Goal: Task Accomplishment & Management: Manage account settings

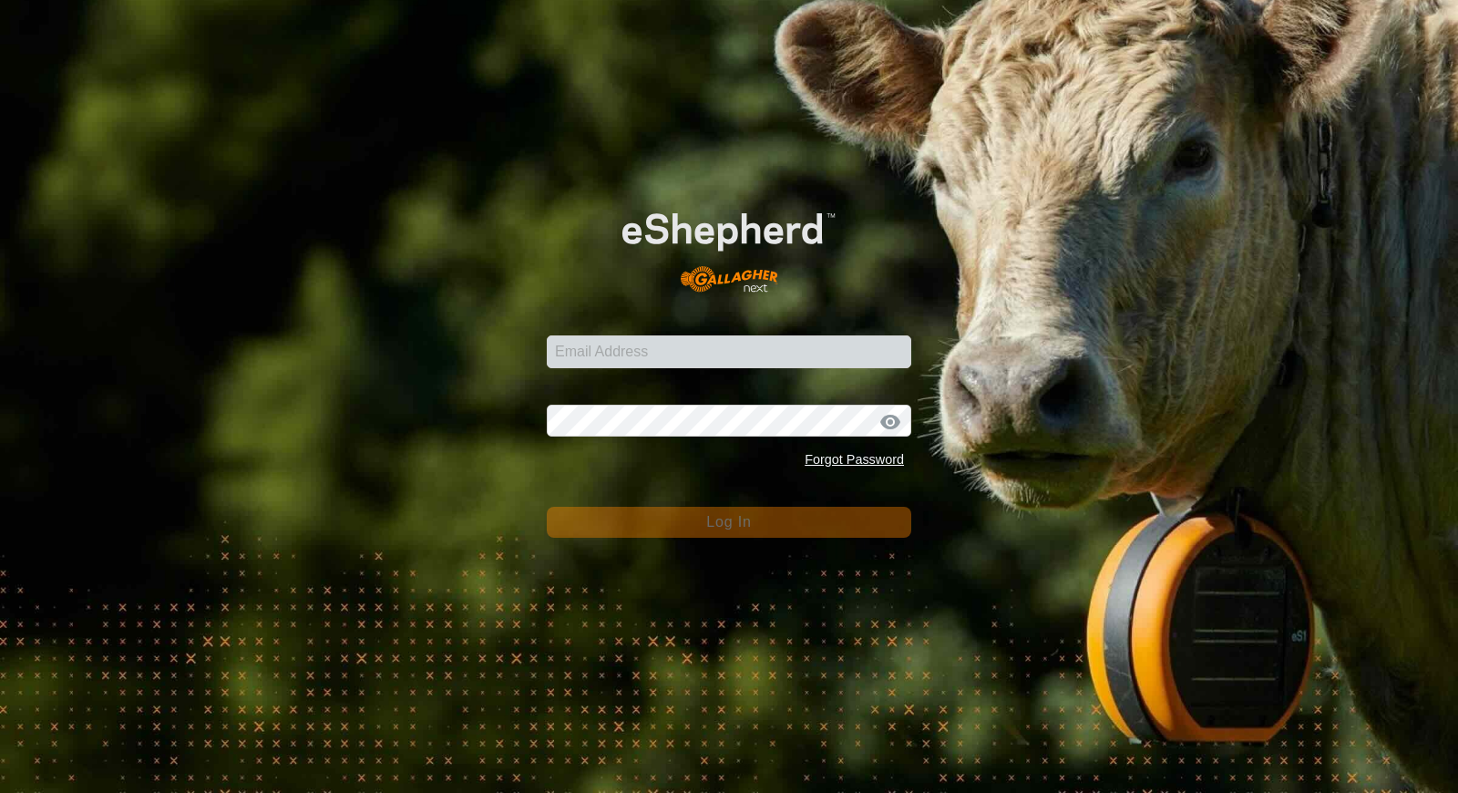
type input "[EMAIL_ADDRESS][DOMAIN_NAME]"
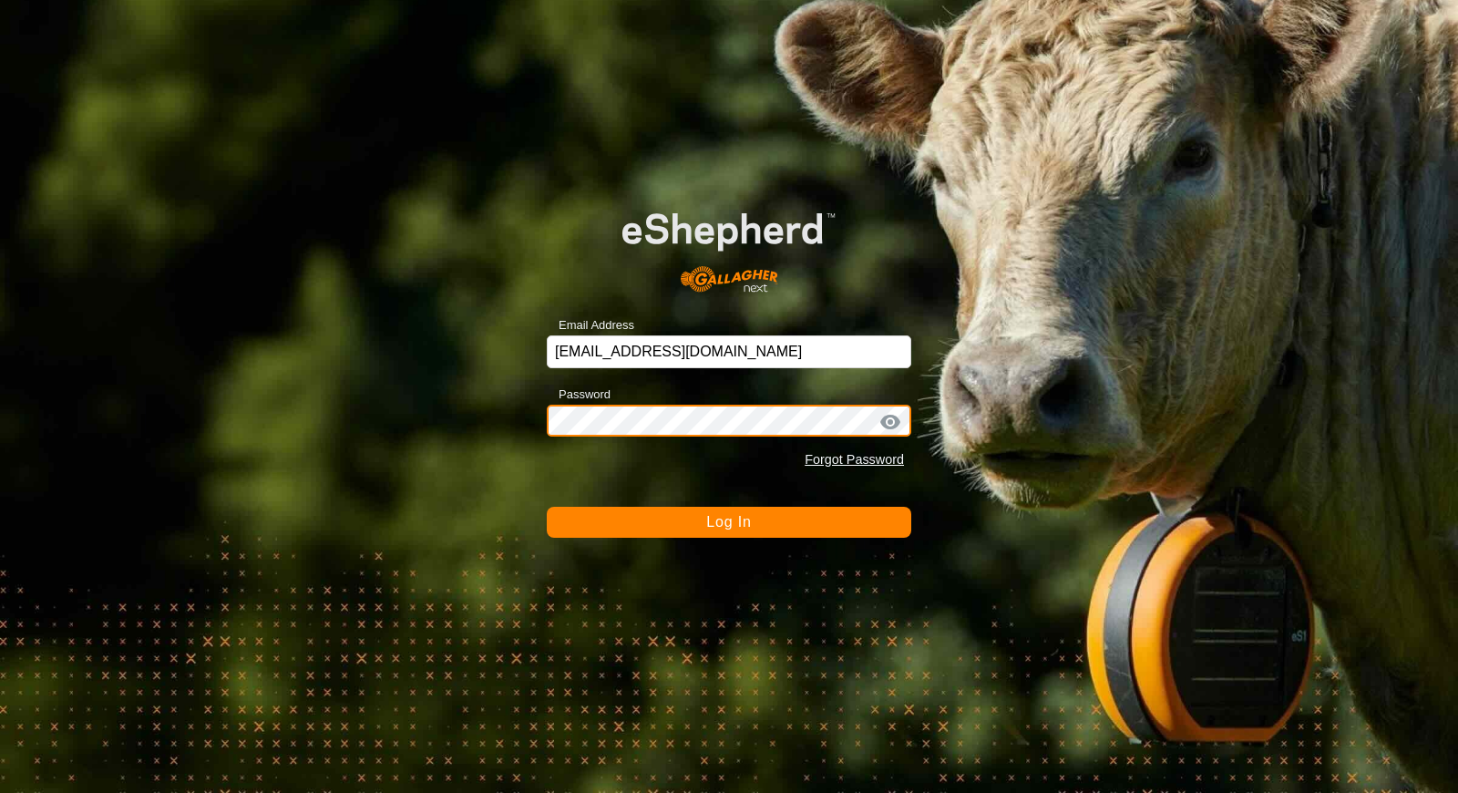
click at [547, 507] on button "Log In" at bounding box center [729, 522] width 364 height 31
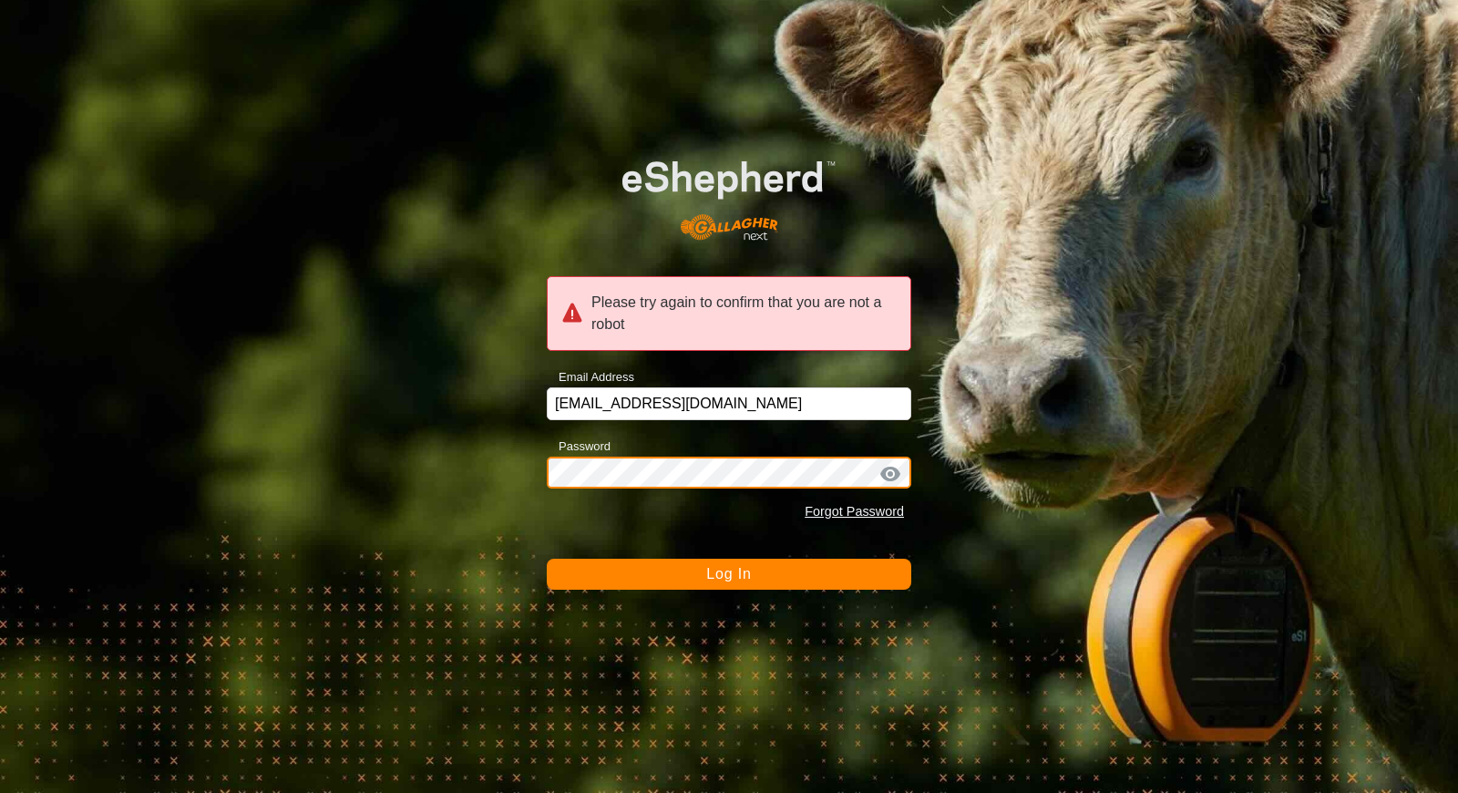
click at [547, 559] on button "Log In" at bounding box center [729, 574] width 364 height 31
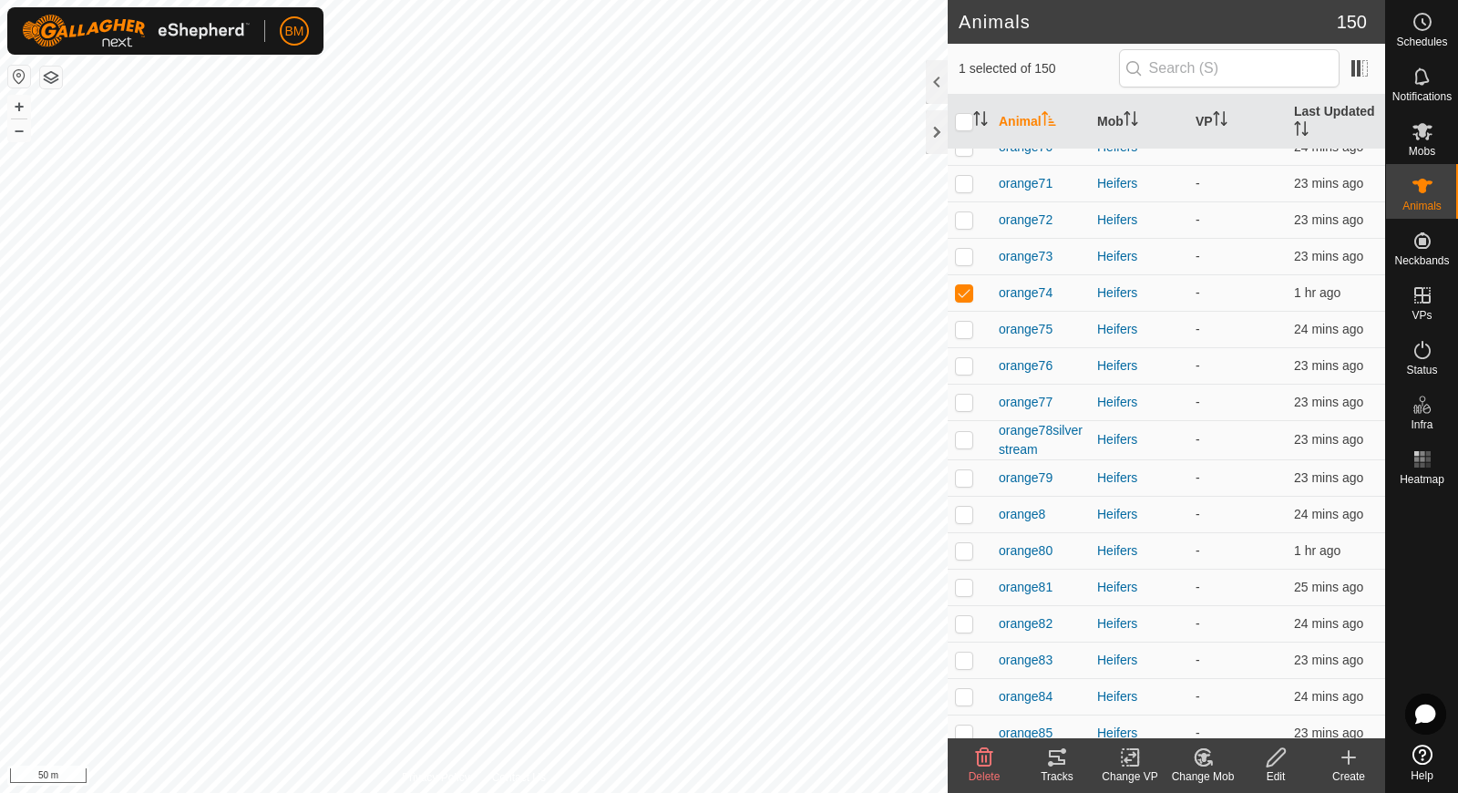
scroll to position [4187, 0]
checkbox input "true"
checkbox input "false"
checkbox input "true"
checkbox input "false"
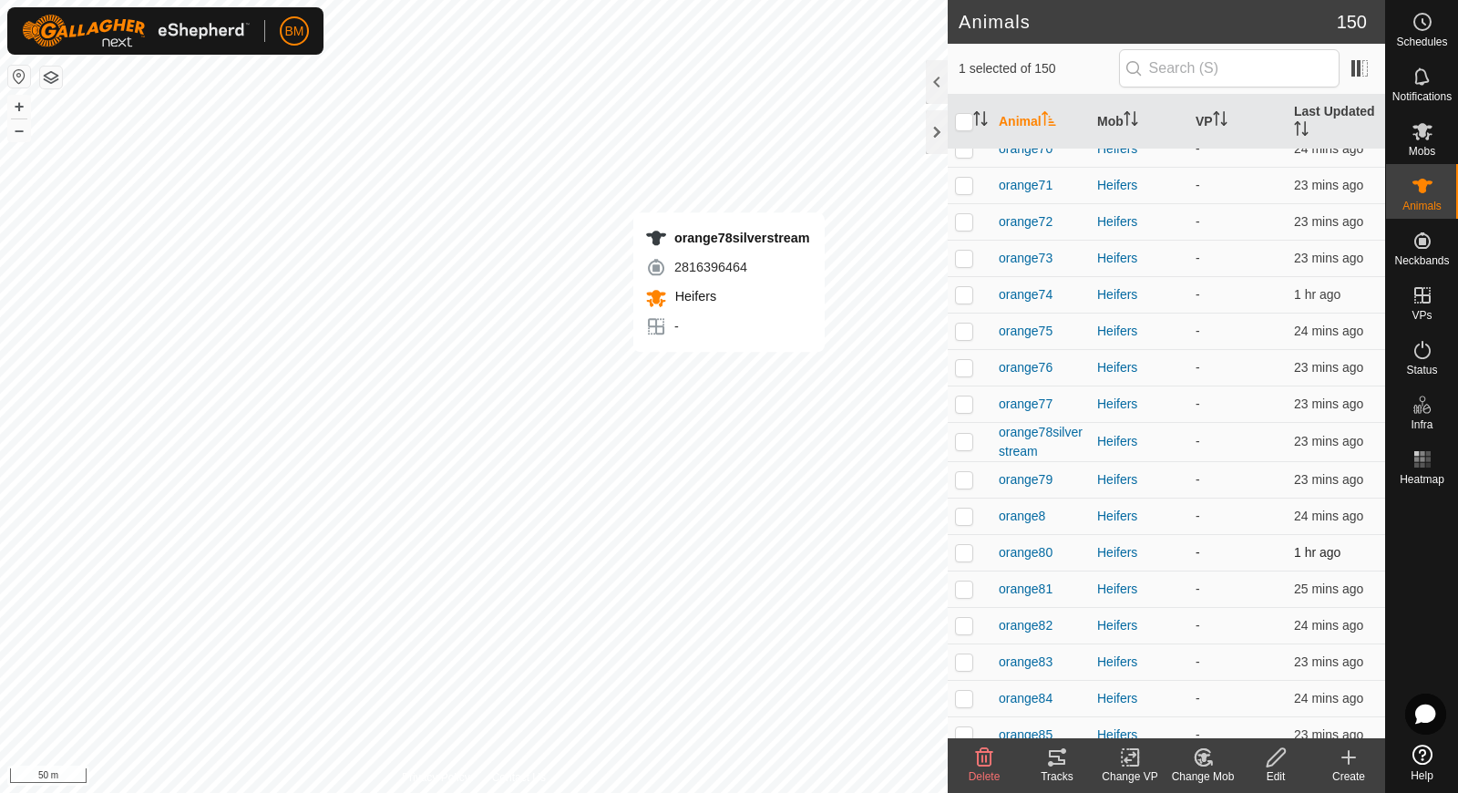
checkbox input "false"
checkbox input "true"
checkbox input "false"
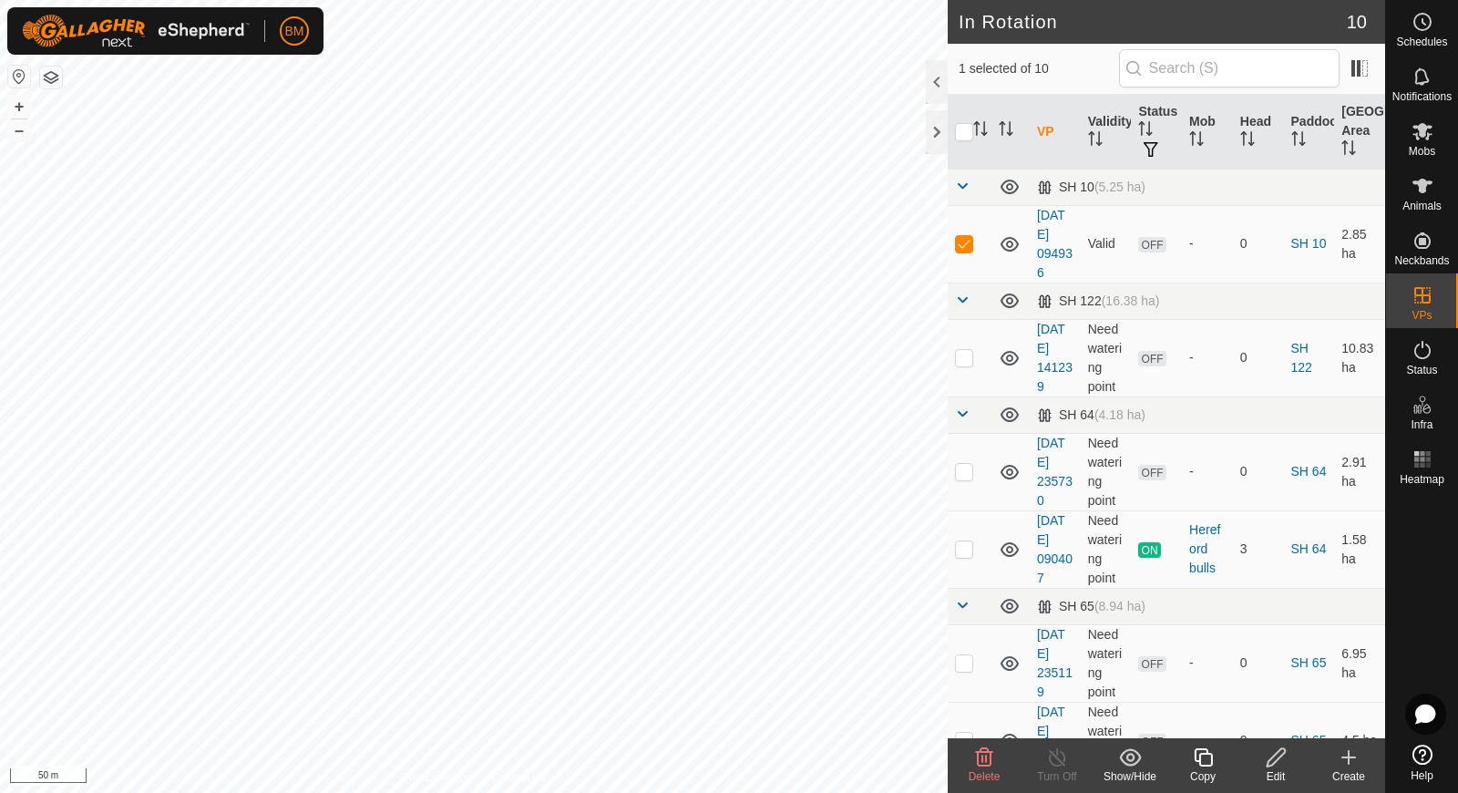
click at [982, 754] on icon at bounding box center [984, 757] width 17 height 18
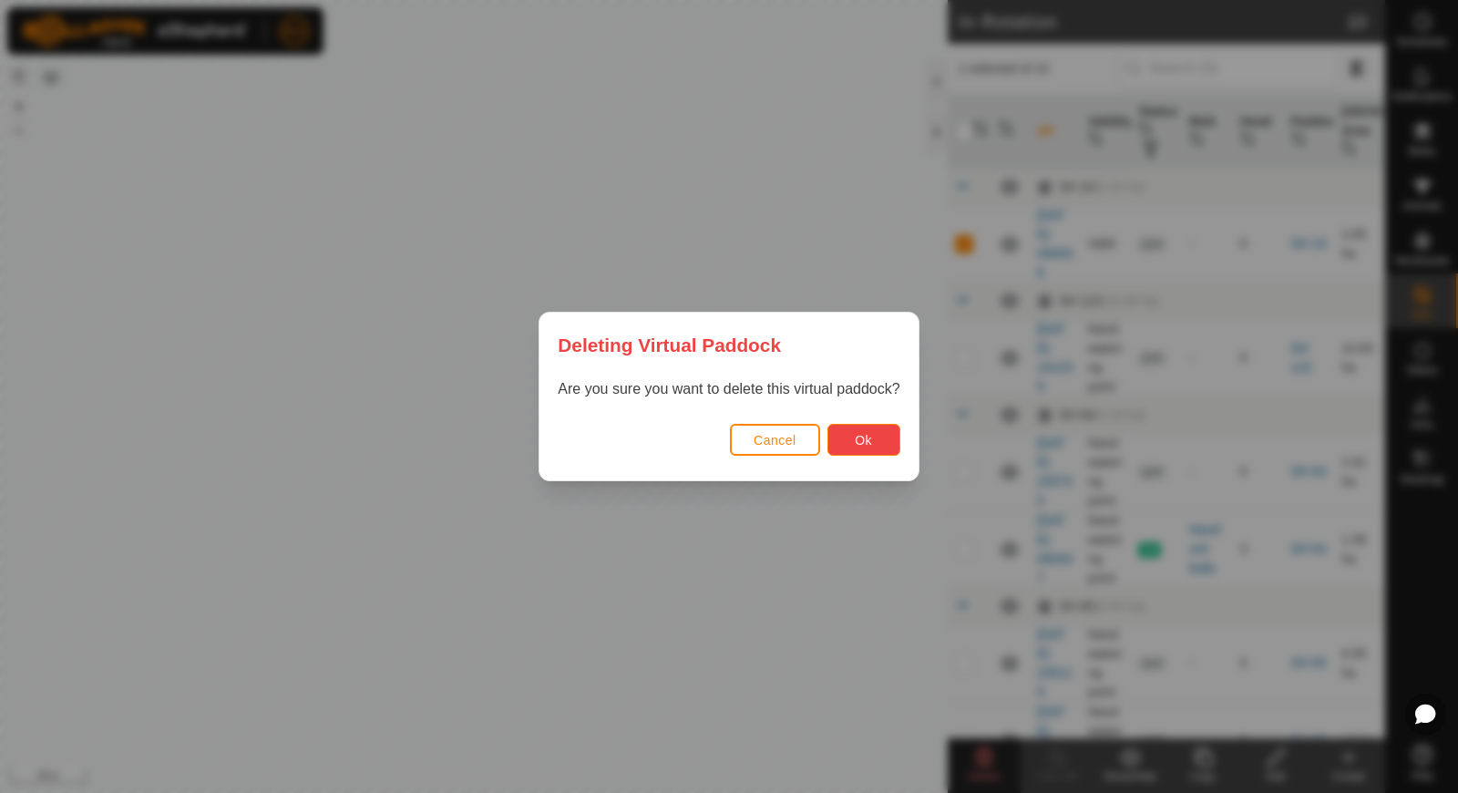
click at [893, 443] on button "Ok" at bounding box center [863, 440] width 73 height 32
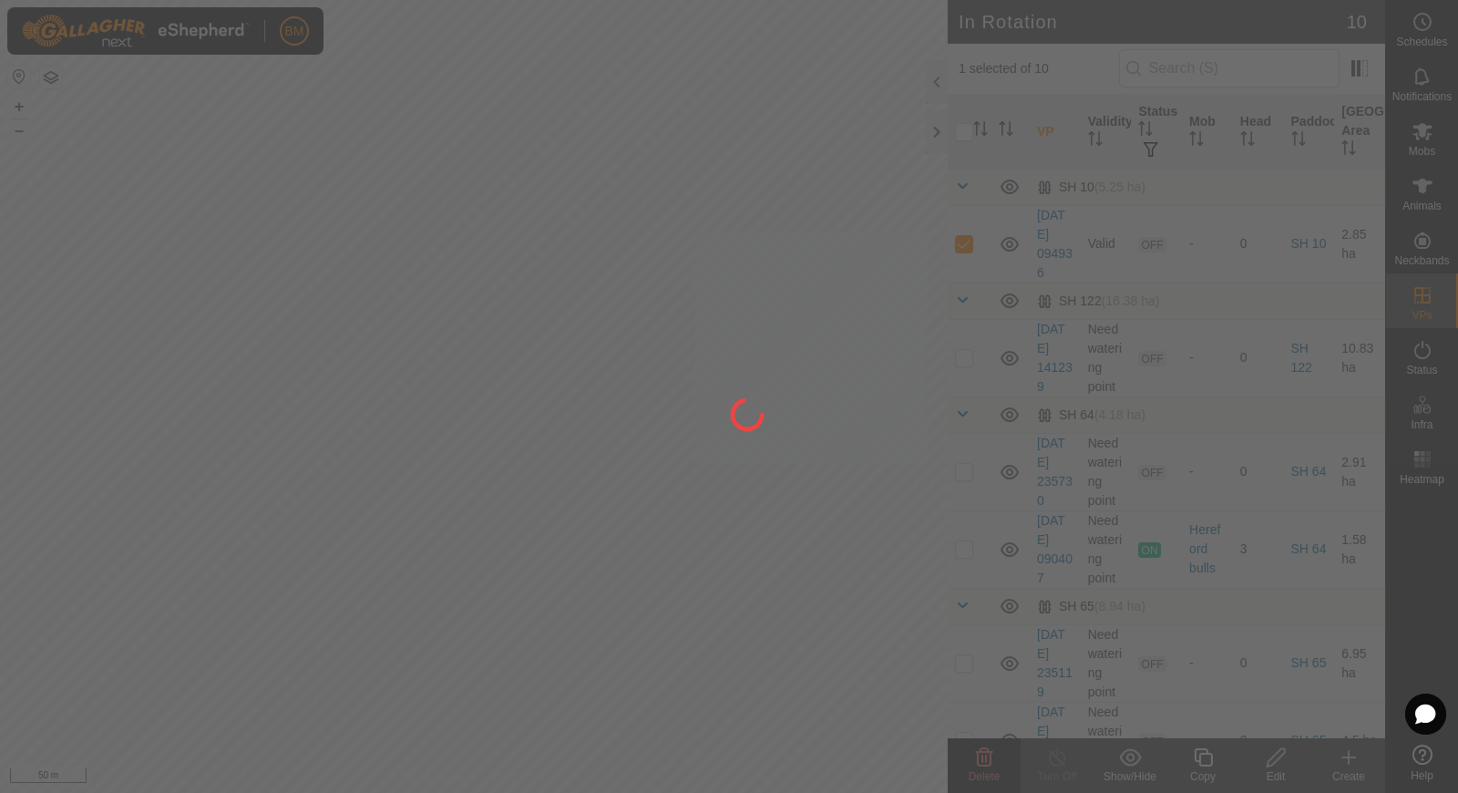
checkbox input "false"
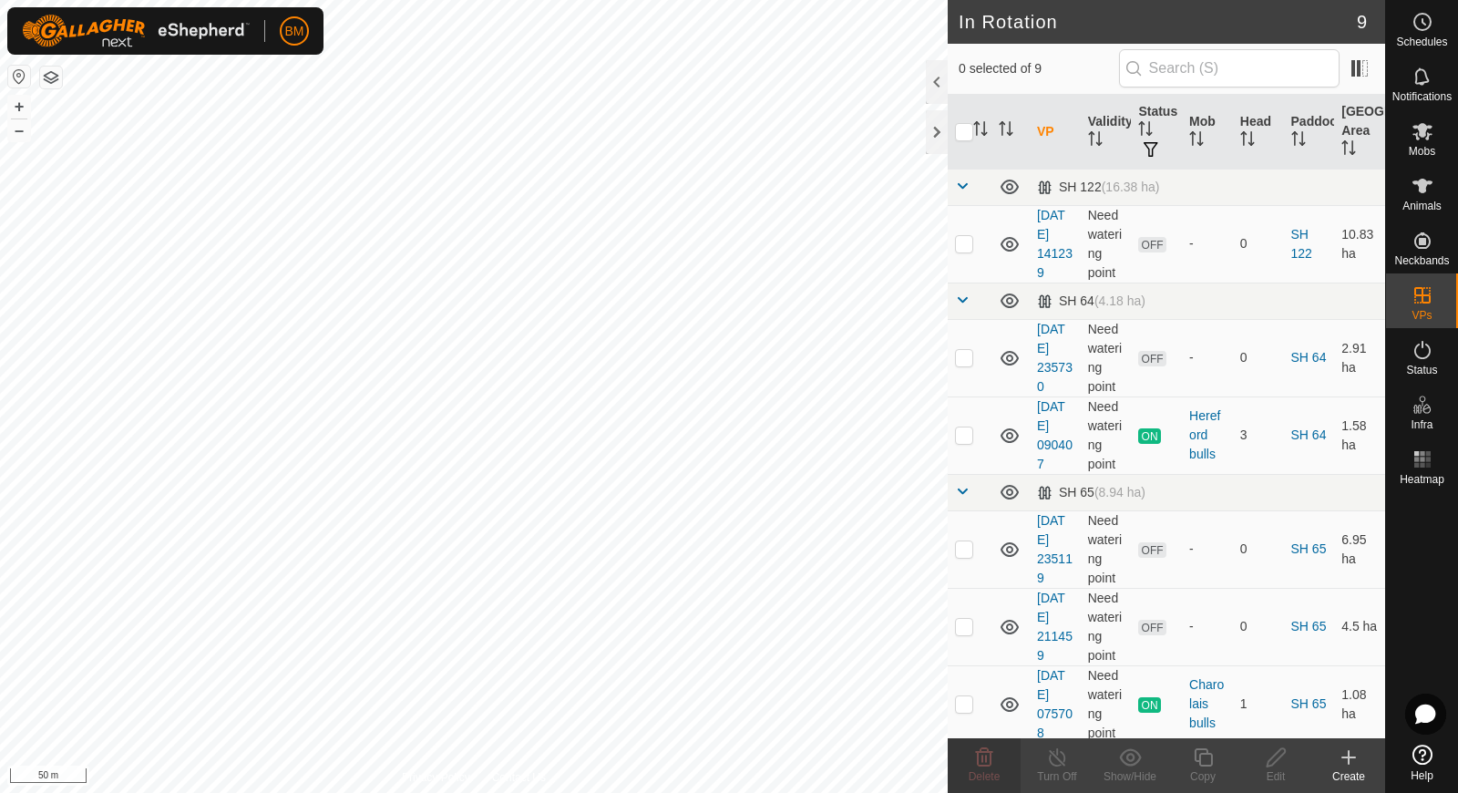
click at [1347, 764] on icon at bounding box center [1349, 757] width 22 height 22
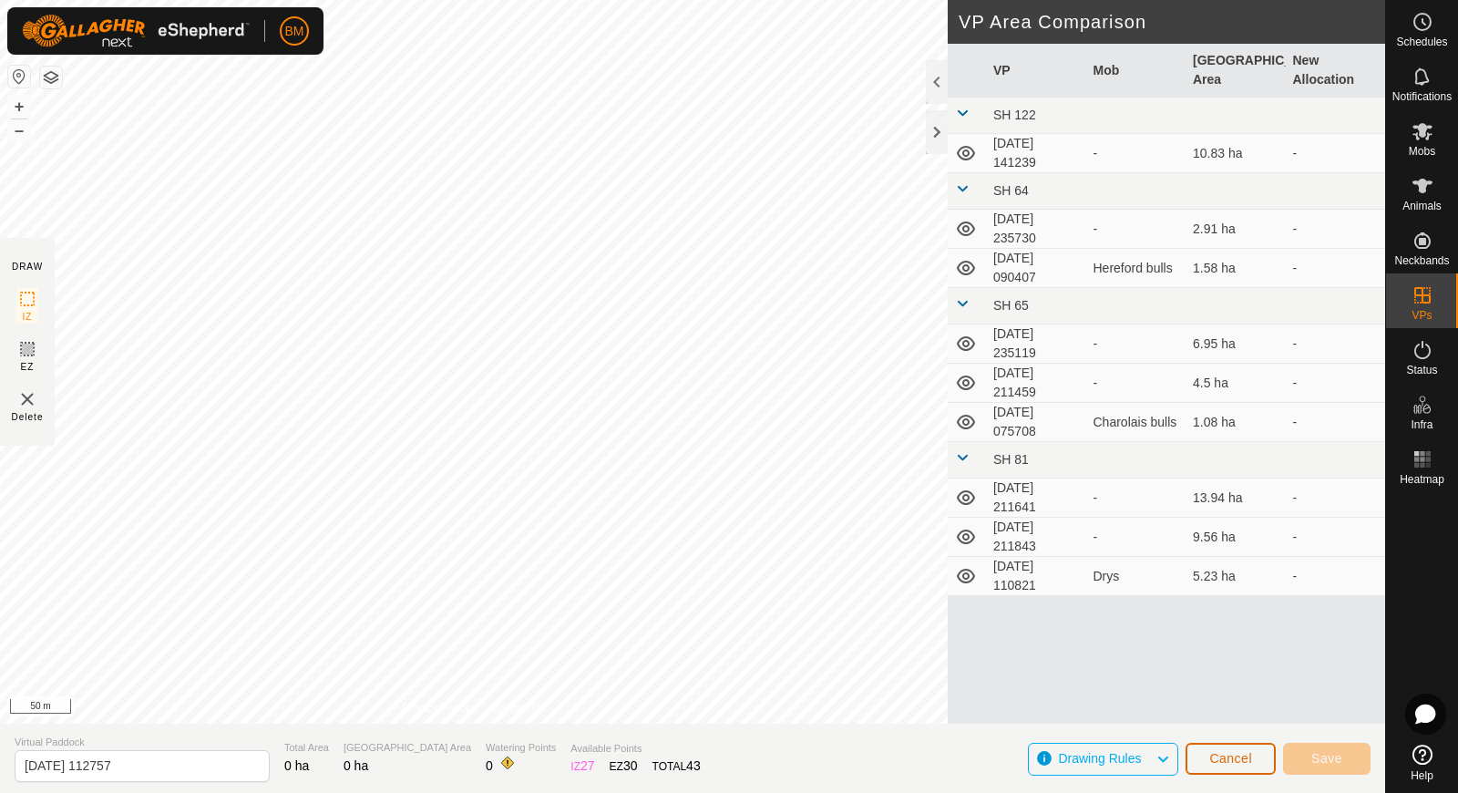
click at [1221, 757] on span "Cancel" at bounding box center [1230, 758] width 43 height 15
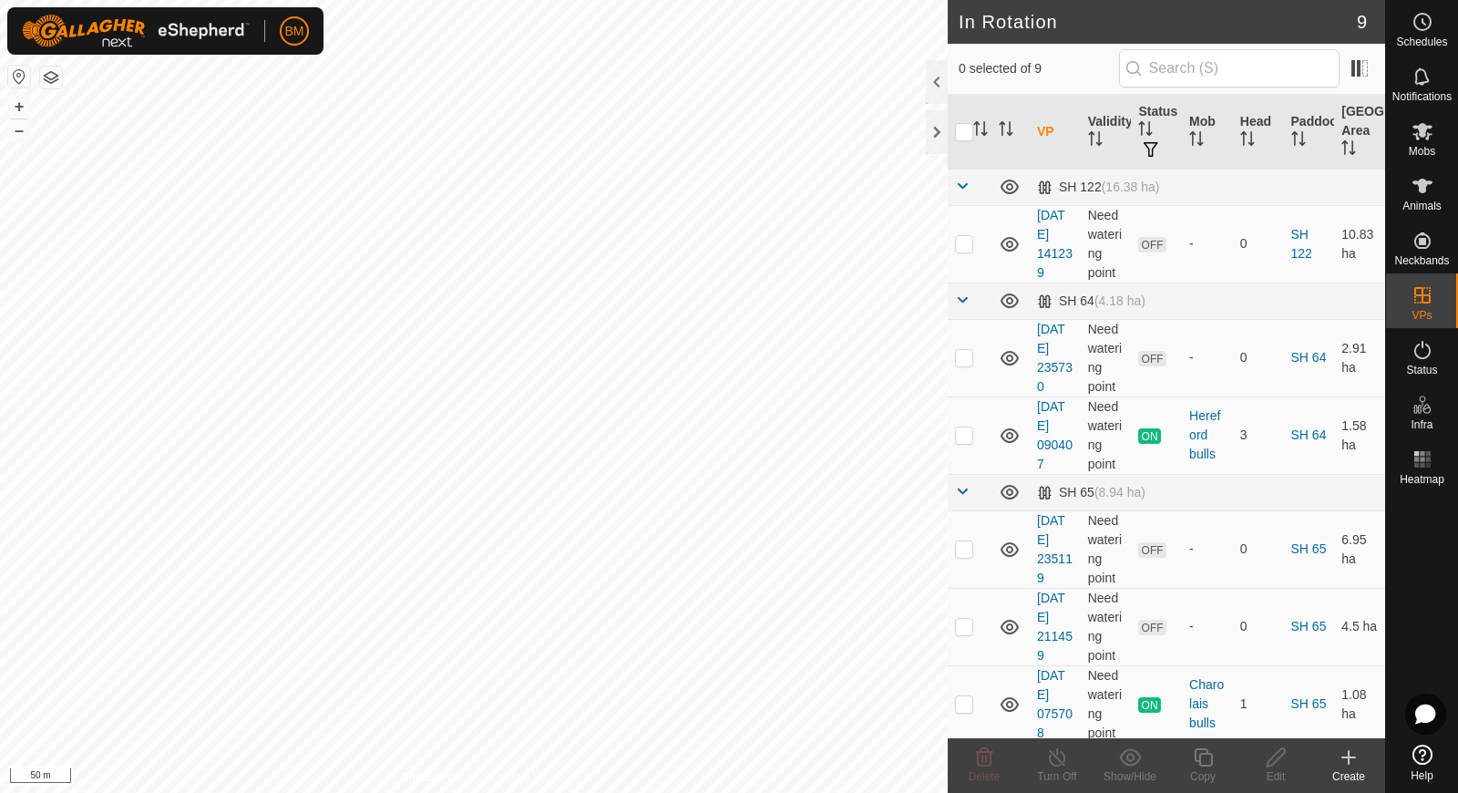
click at [1348, 761] on icon at bounding box center [1348, 757] width 0 height 13
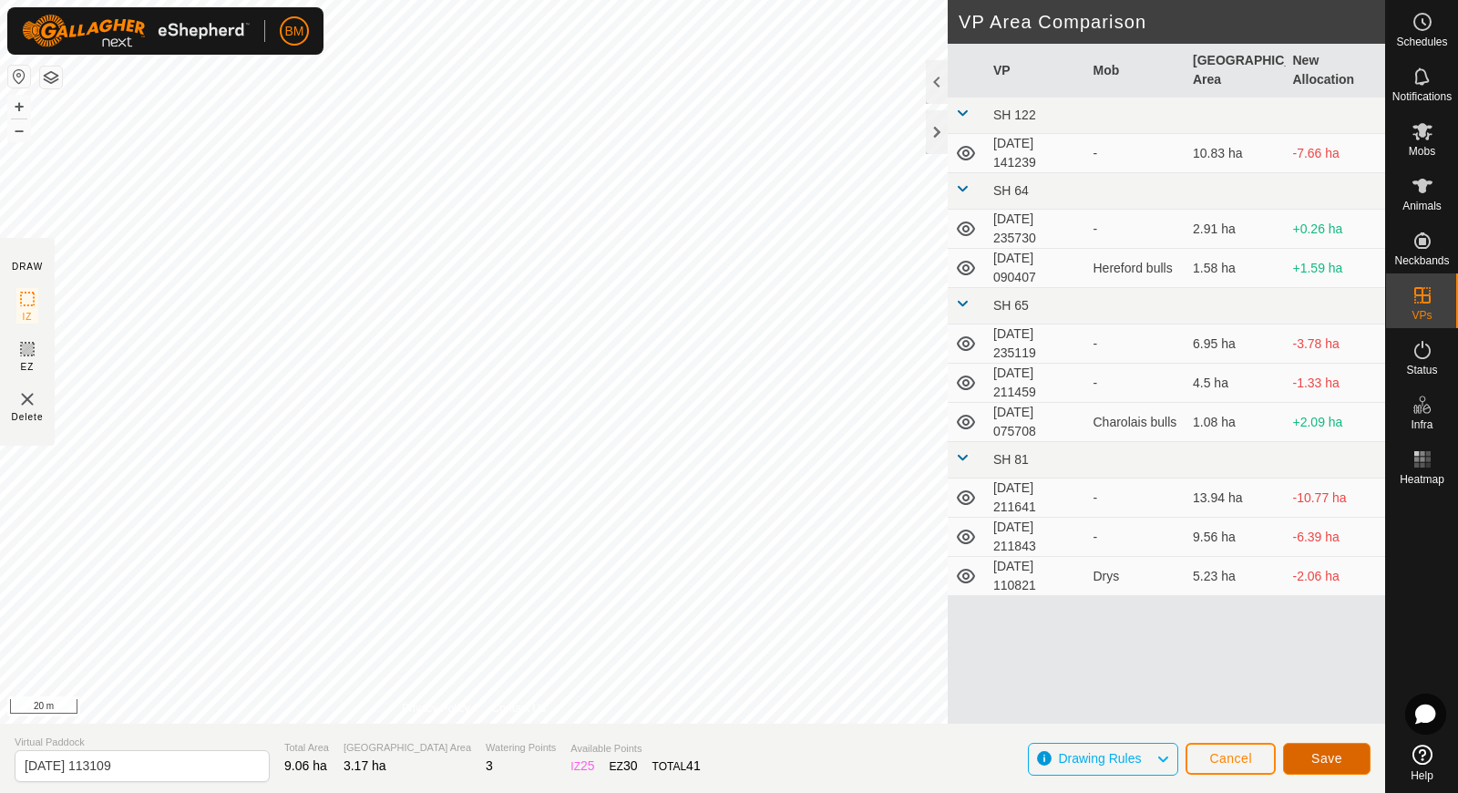
click at [1306, 754] on button "Save" at bounding box center [1326, 759] width 87 height 32
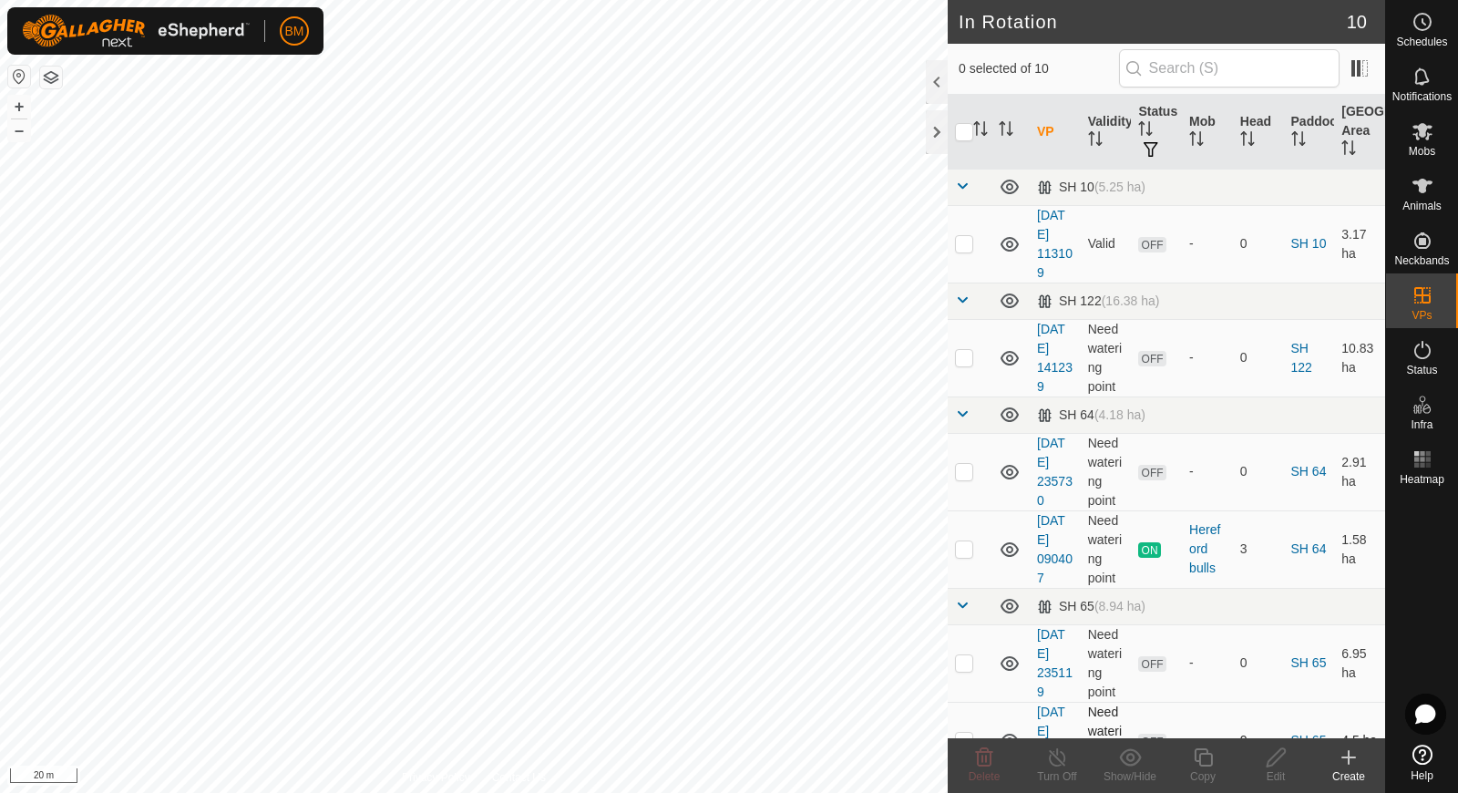
checkbox input "true"
click at [1427, 123] on icon at bounding box center [1422, 131] width 22 height 22
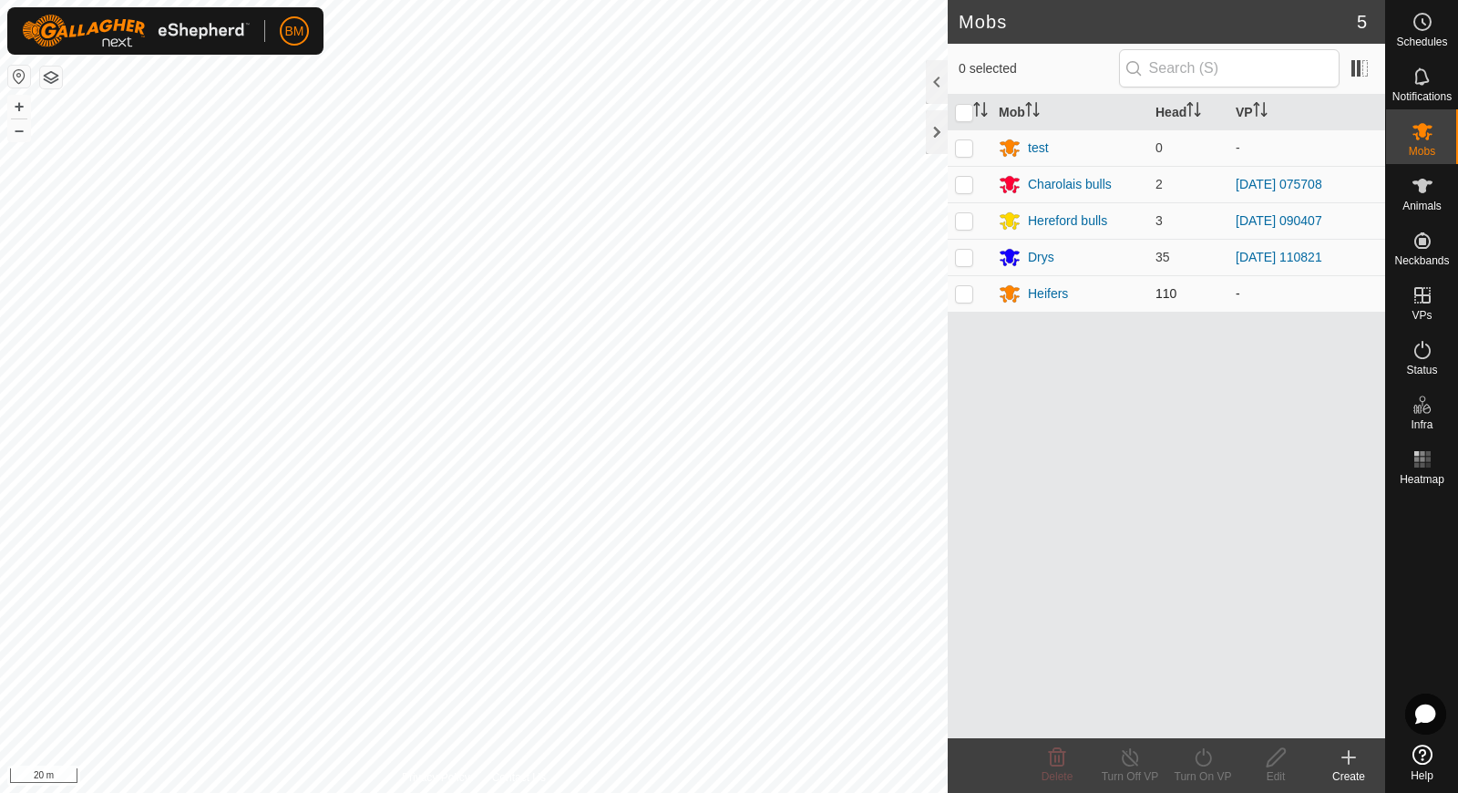
click at [958, 286] on p-checkbox at bounding box center [964, 293] width 18 height 15
checkbox input "true"
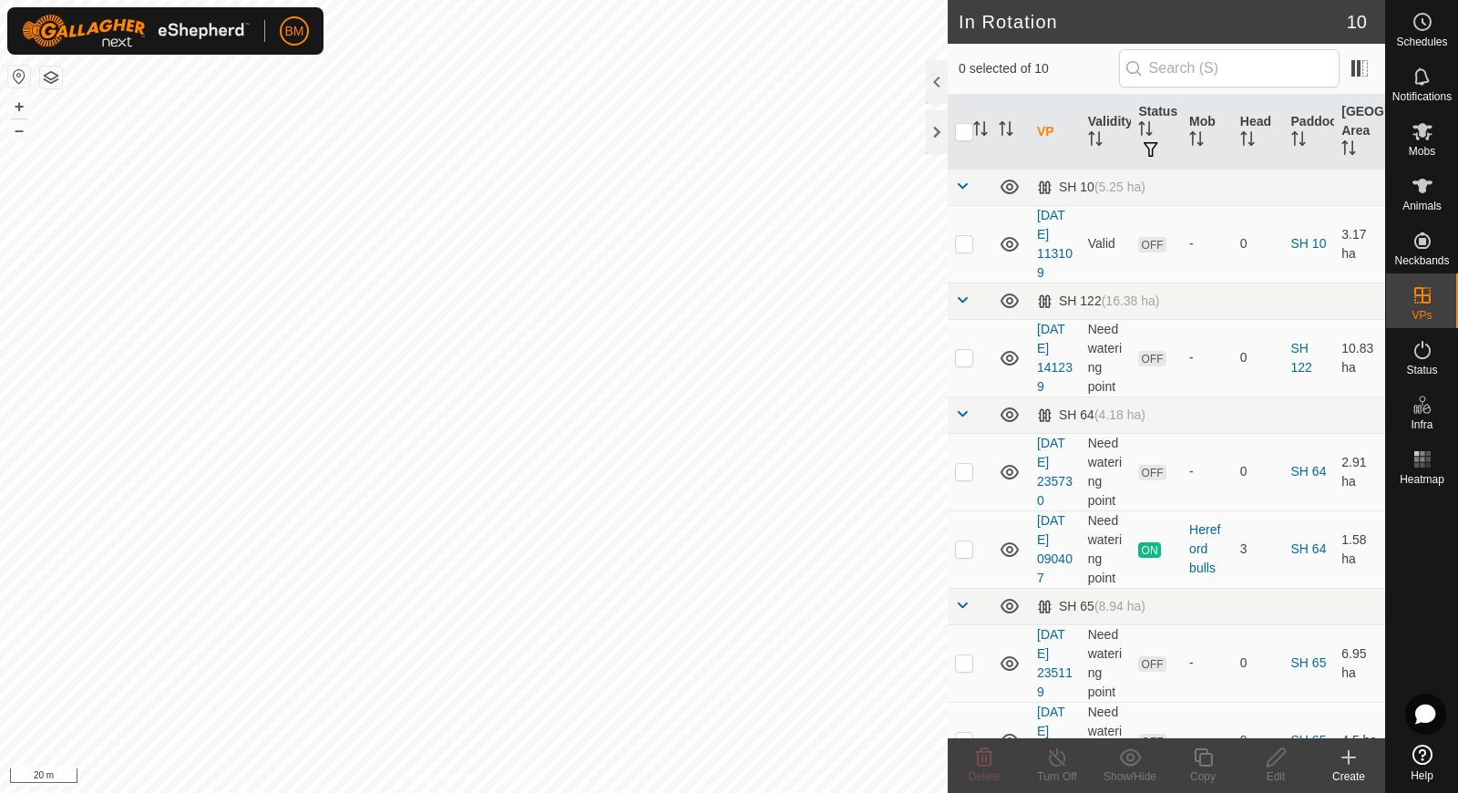
checkbox input "true"
click at [1430, 151] on span "Mobs" at bounding box center [1422, 151] width 26 height 11
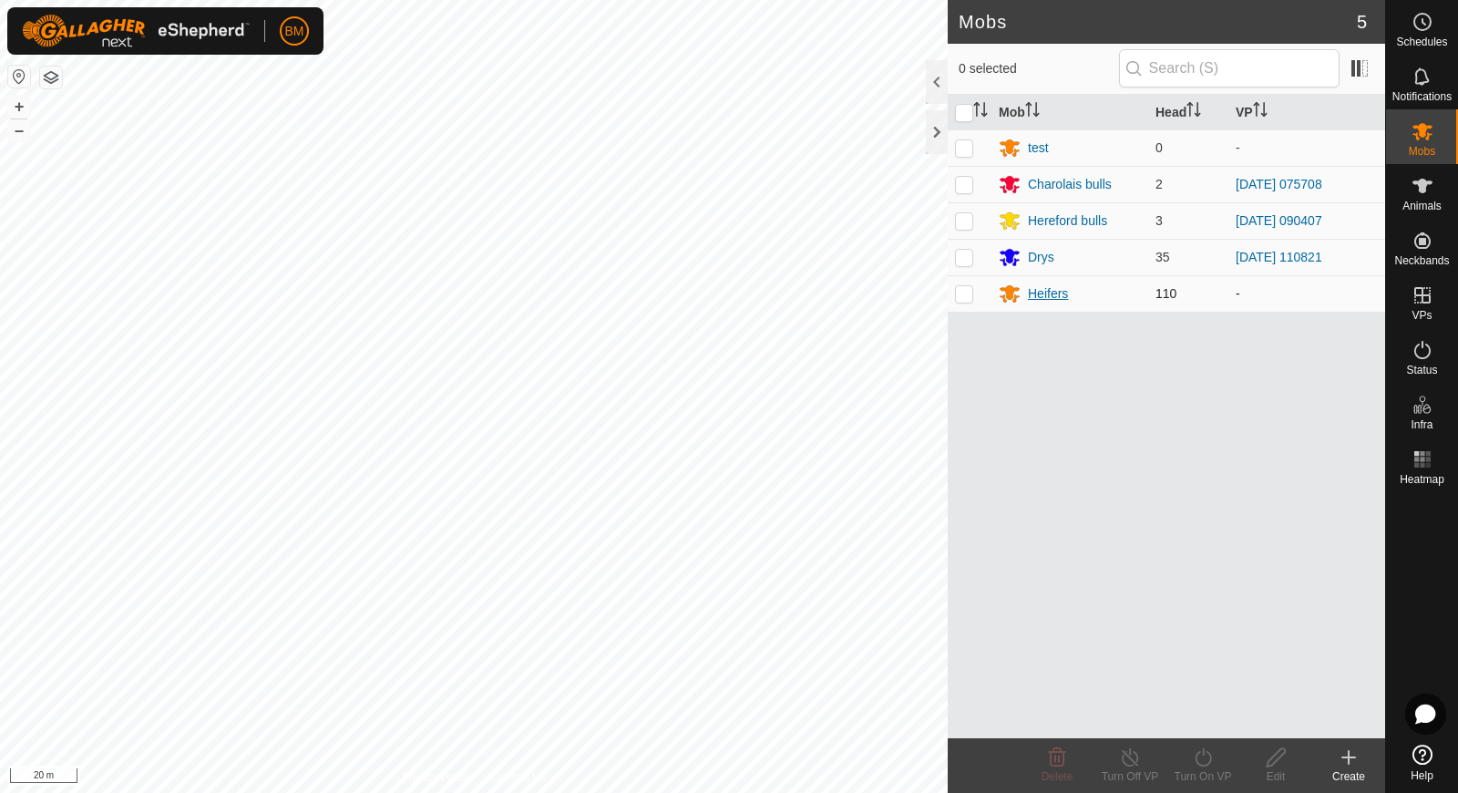
click at [1031, 292] on div "Heifers" at bounding box center [1048, 293] width 40 height 19
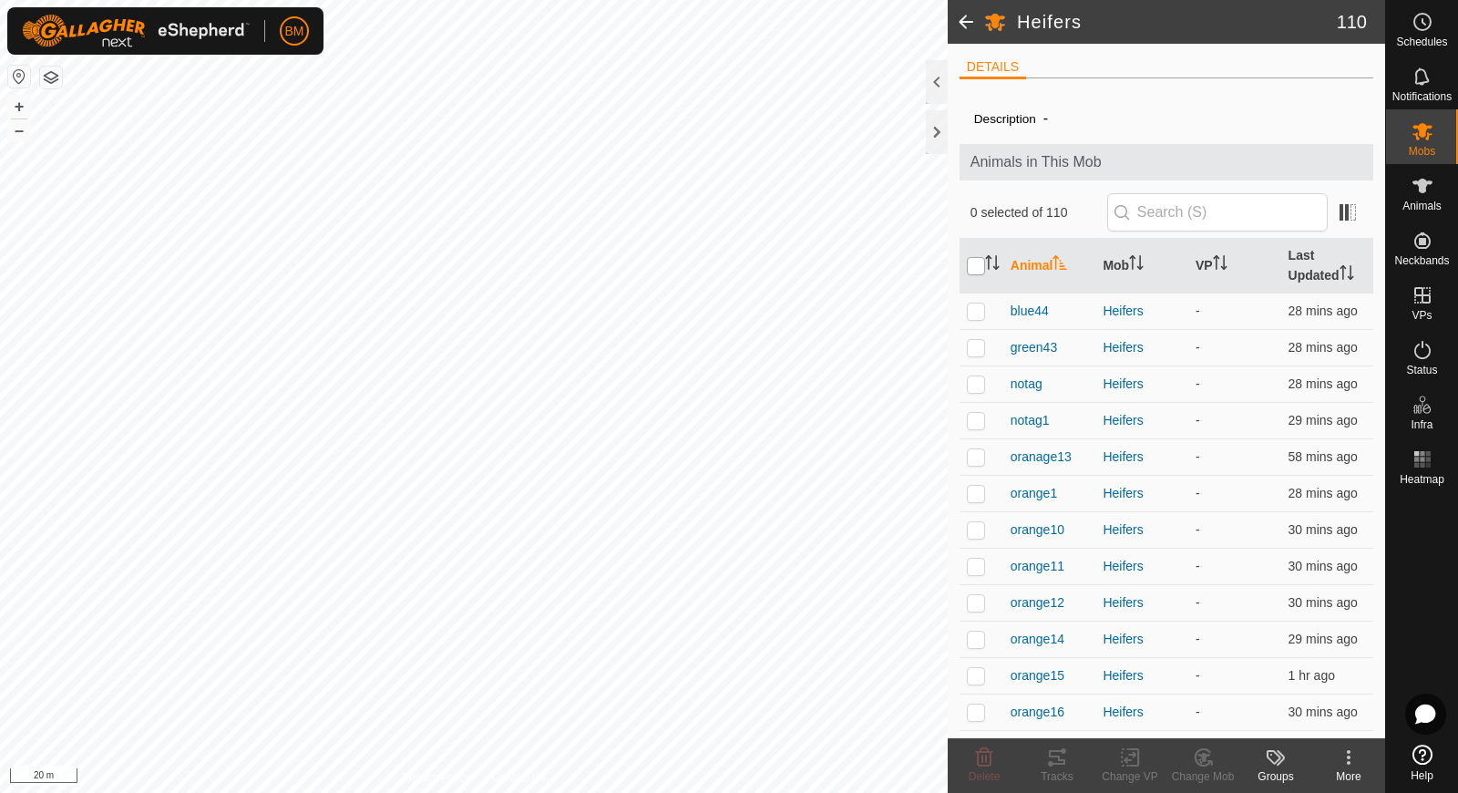
click at [981, 258] on input "checkbox" at bounding box center [976, 266] width 18 height 18
checkbox input "true"
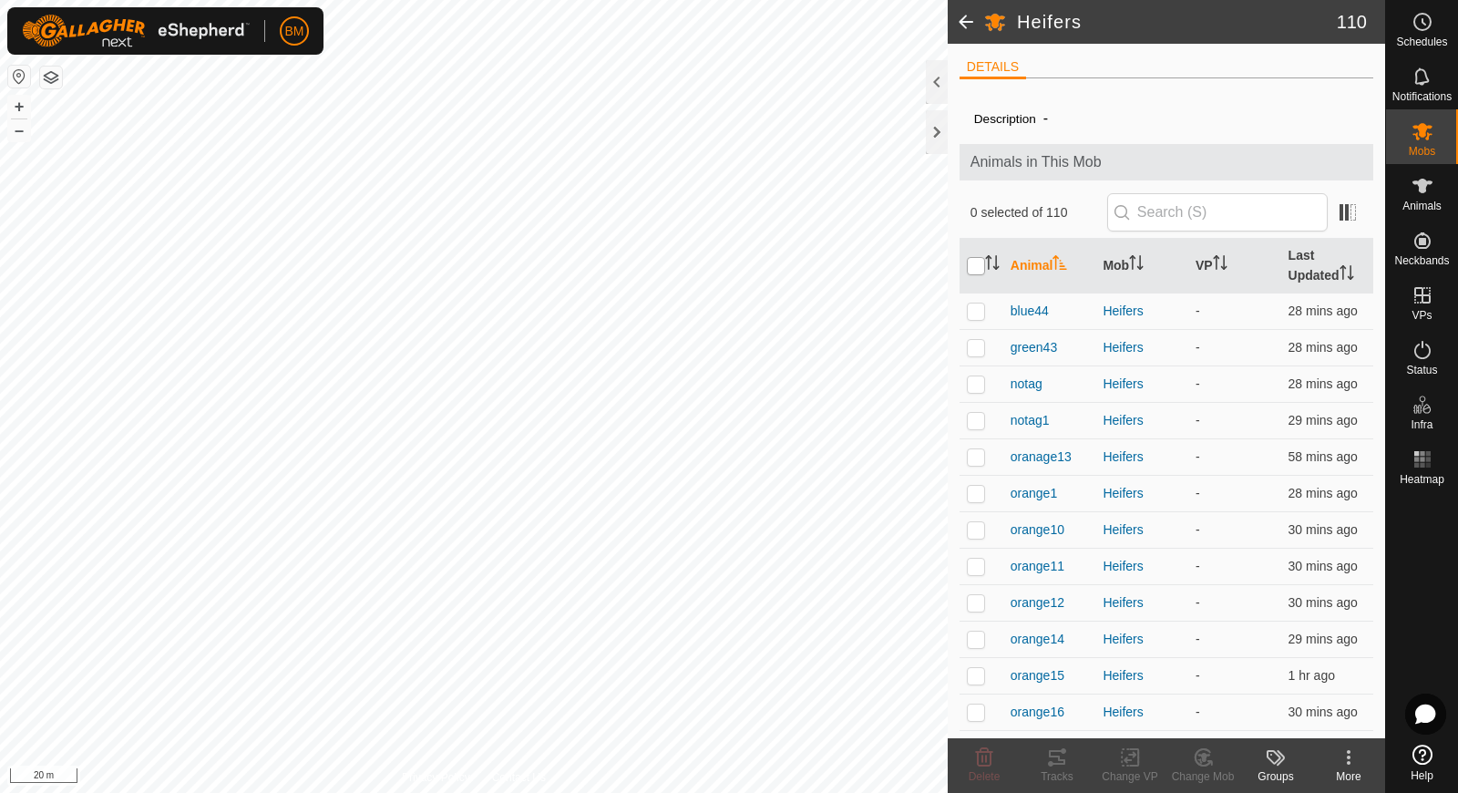
checkbox input "true"
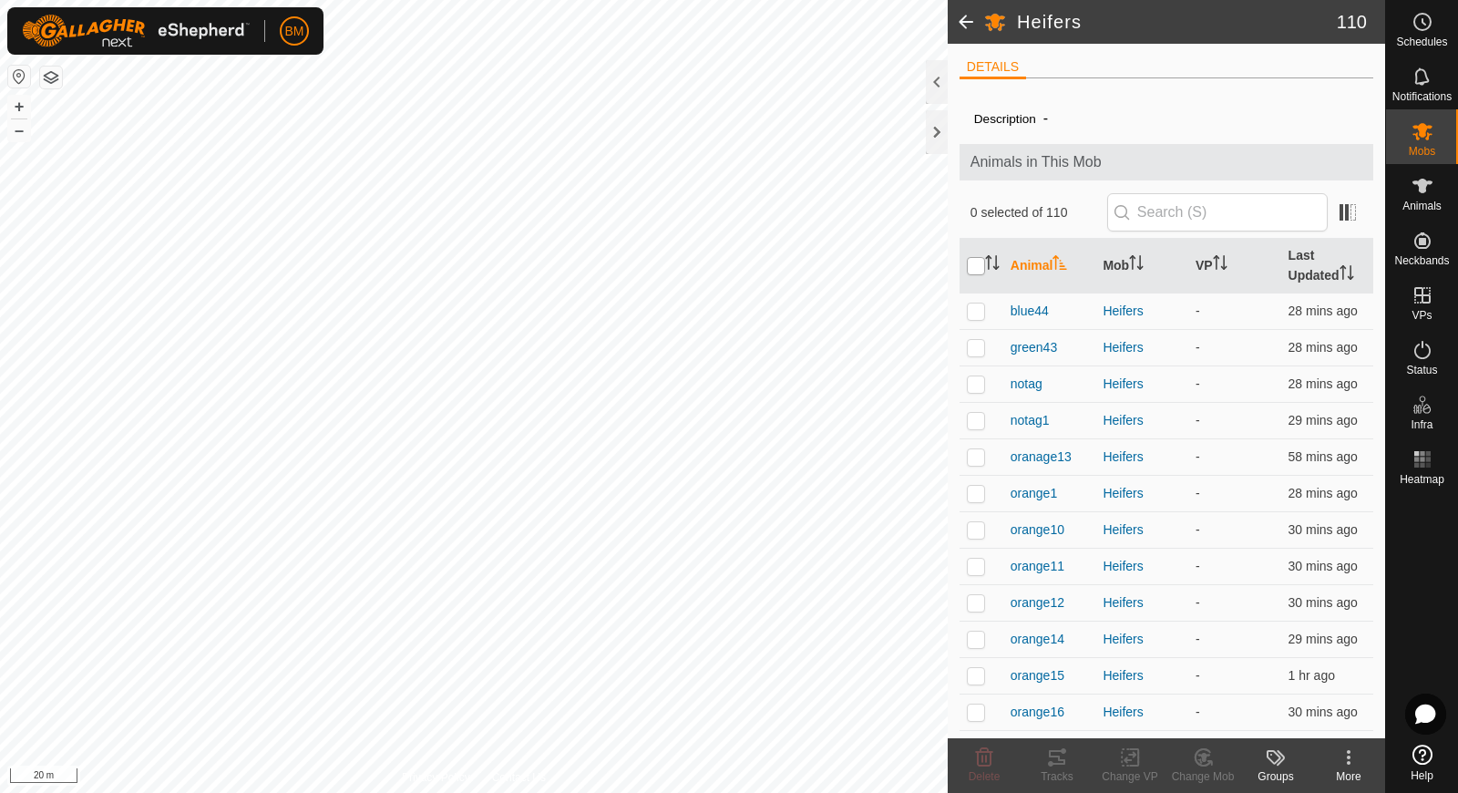
checkbox input "true"
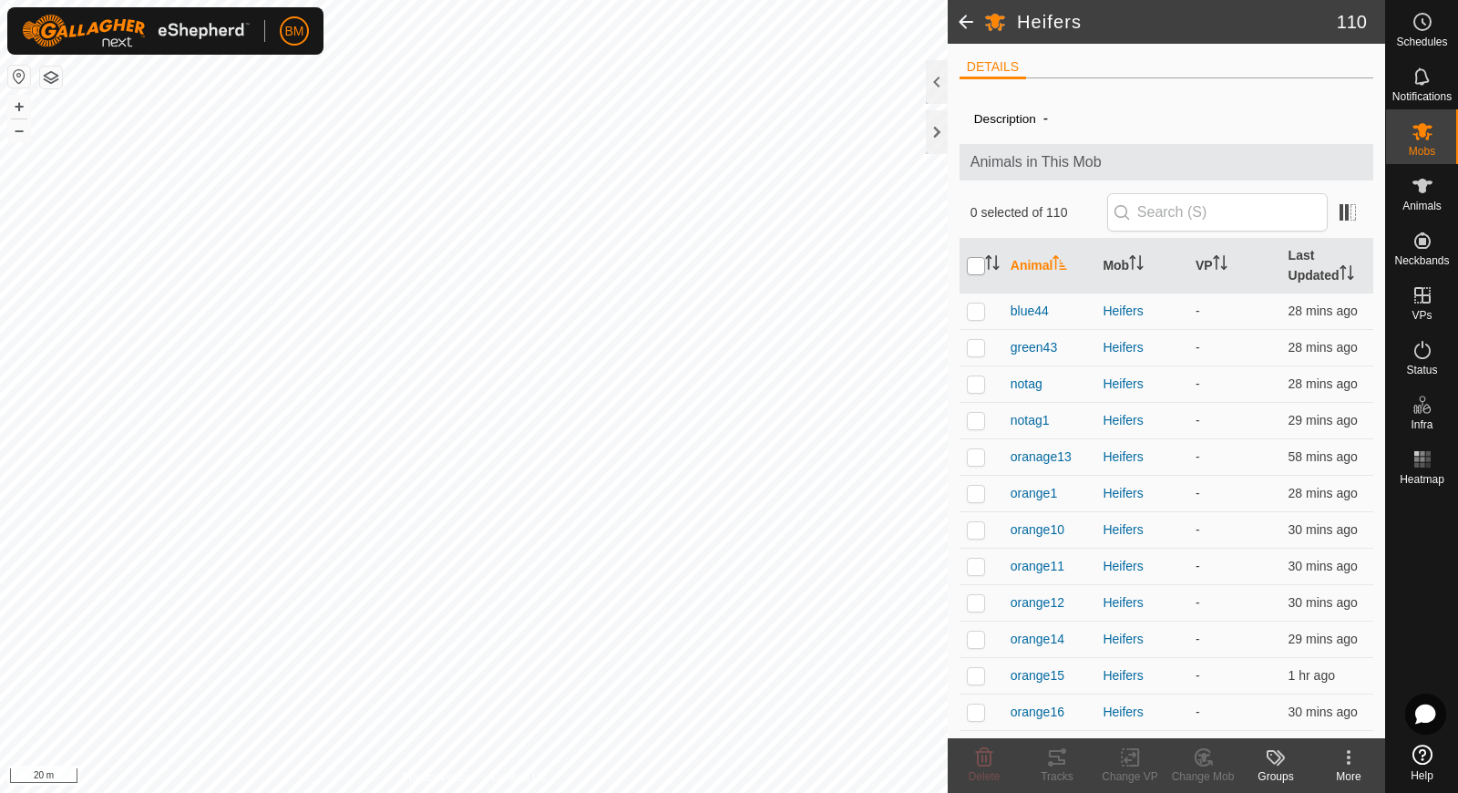
checkbox input "true"
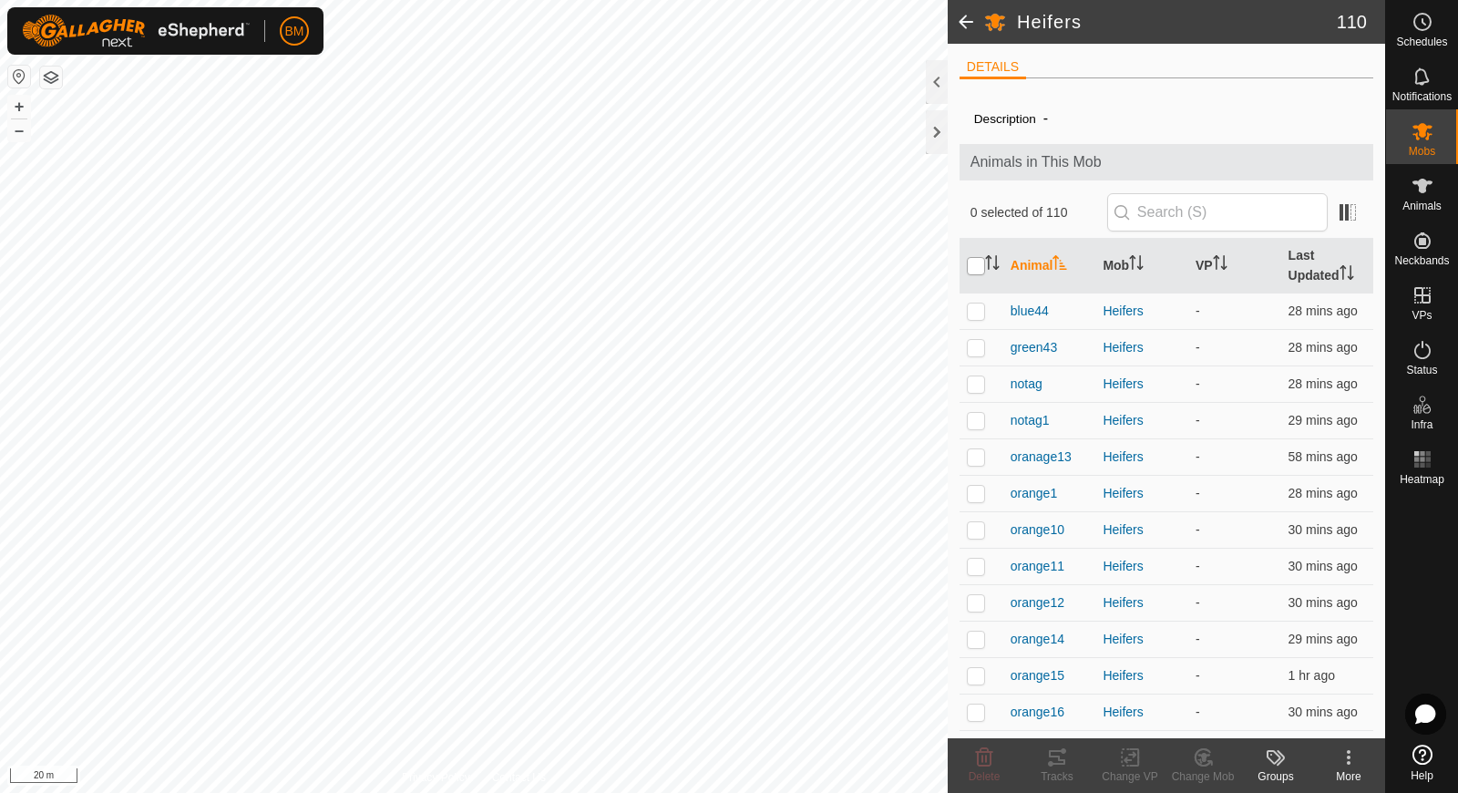
checkbox input "true"
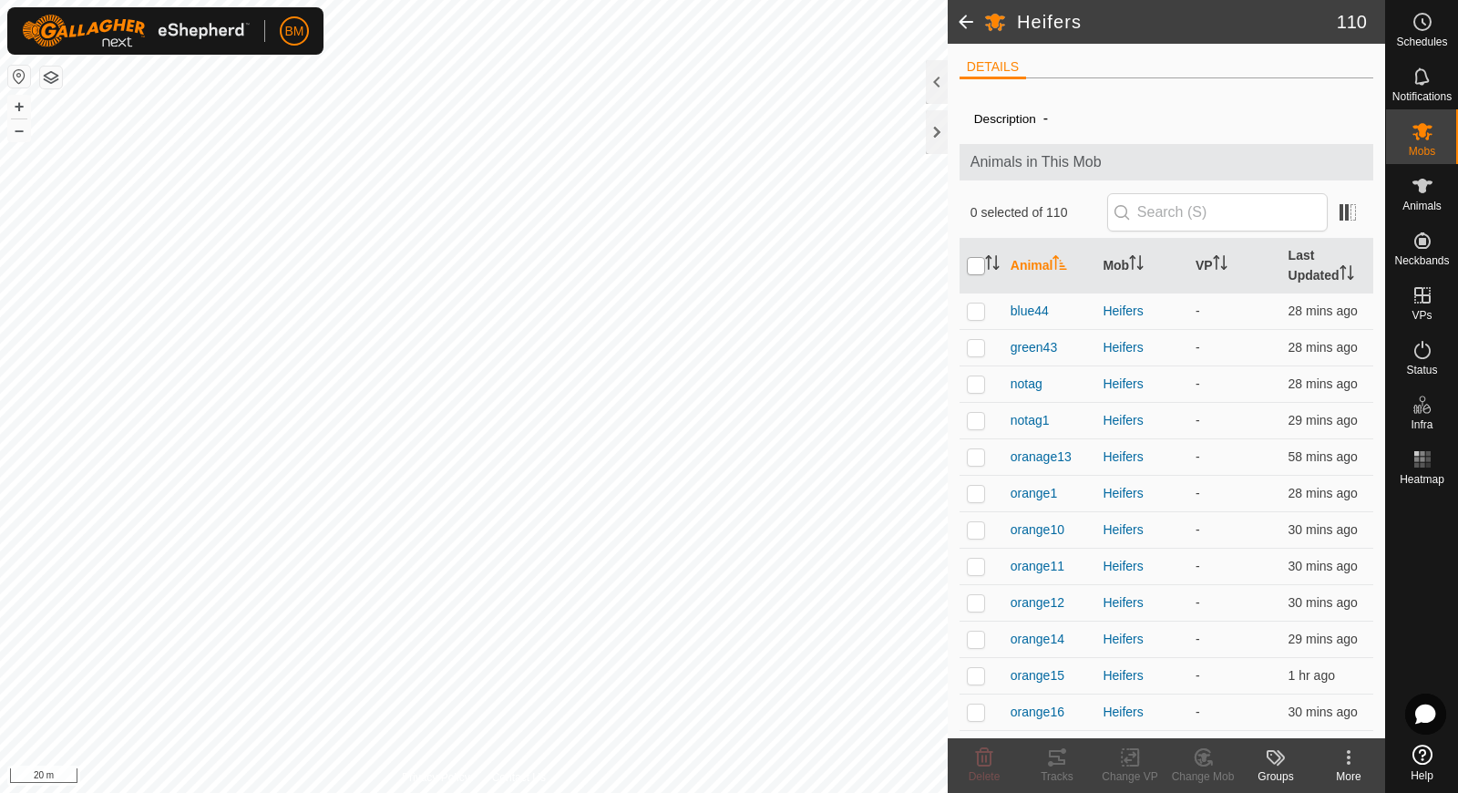
checkbox input "true"
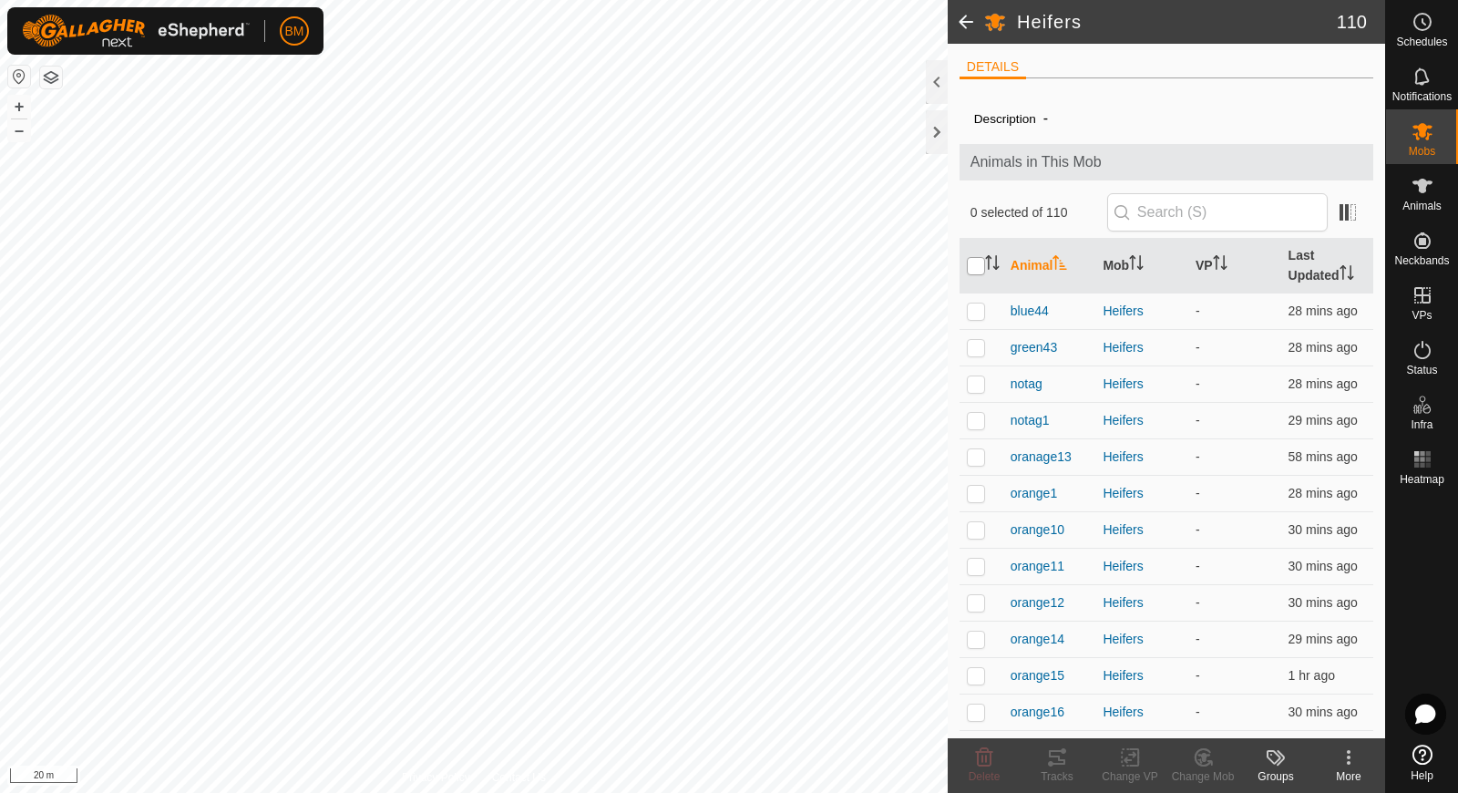
checkbox input "true"
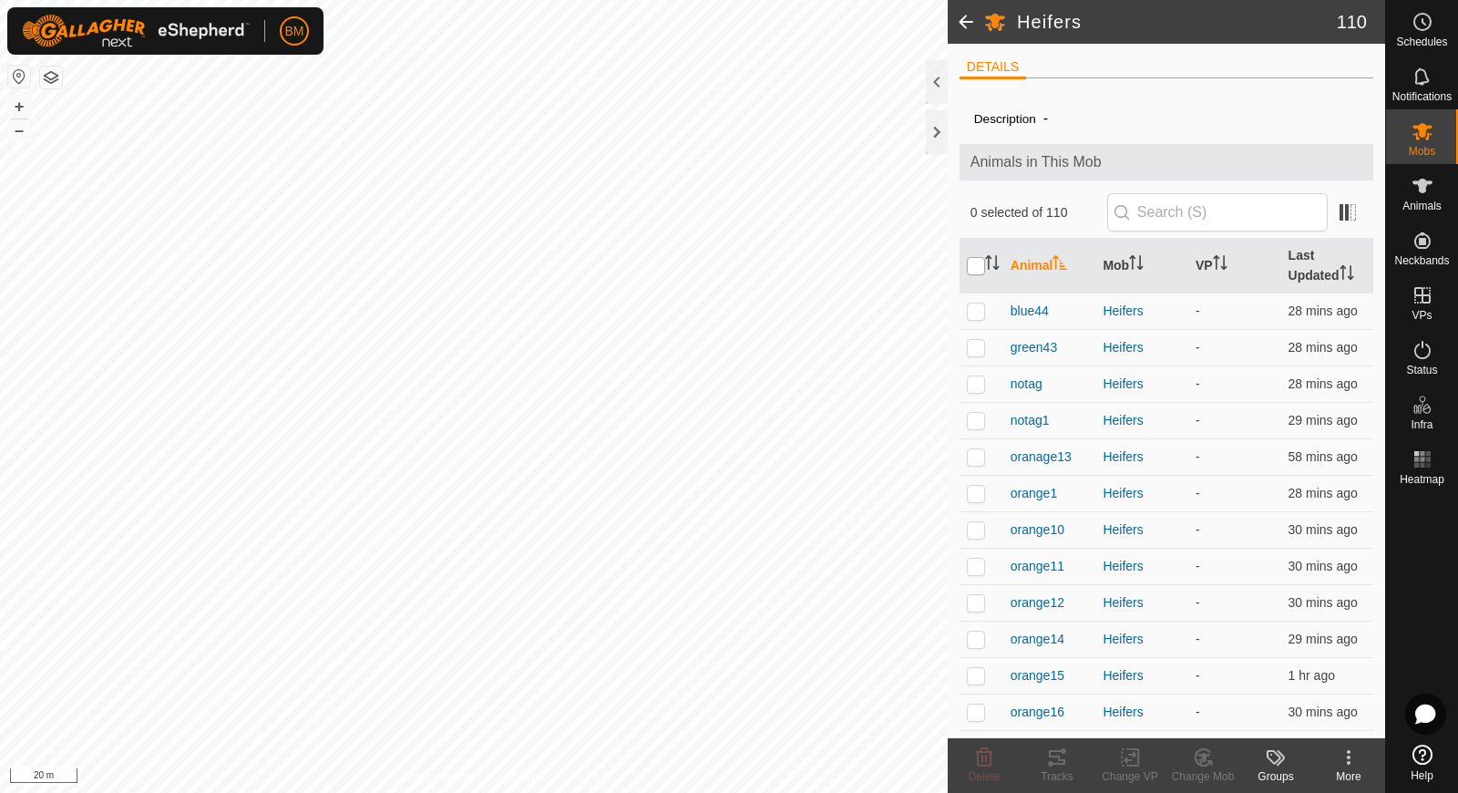
checkbox input "true"
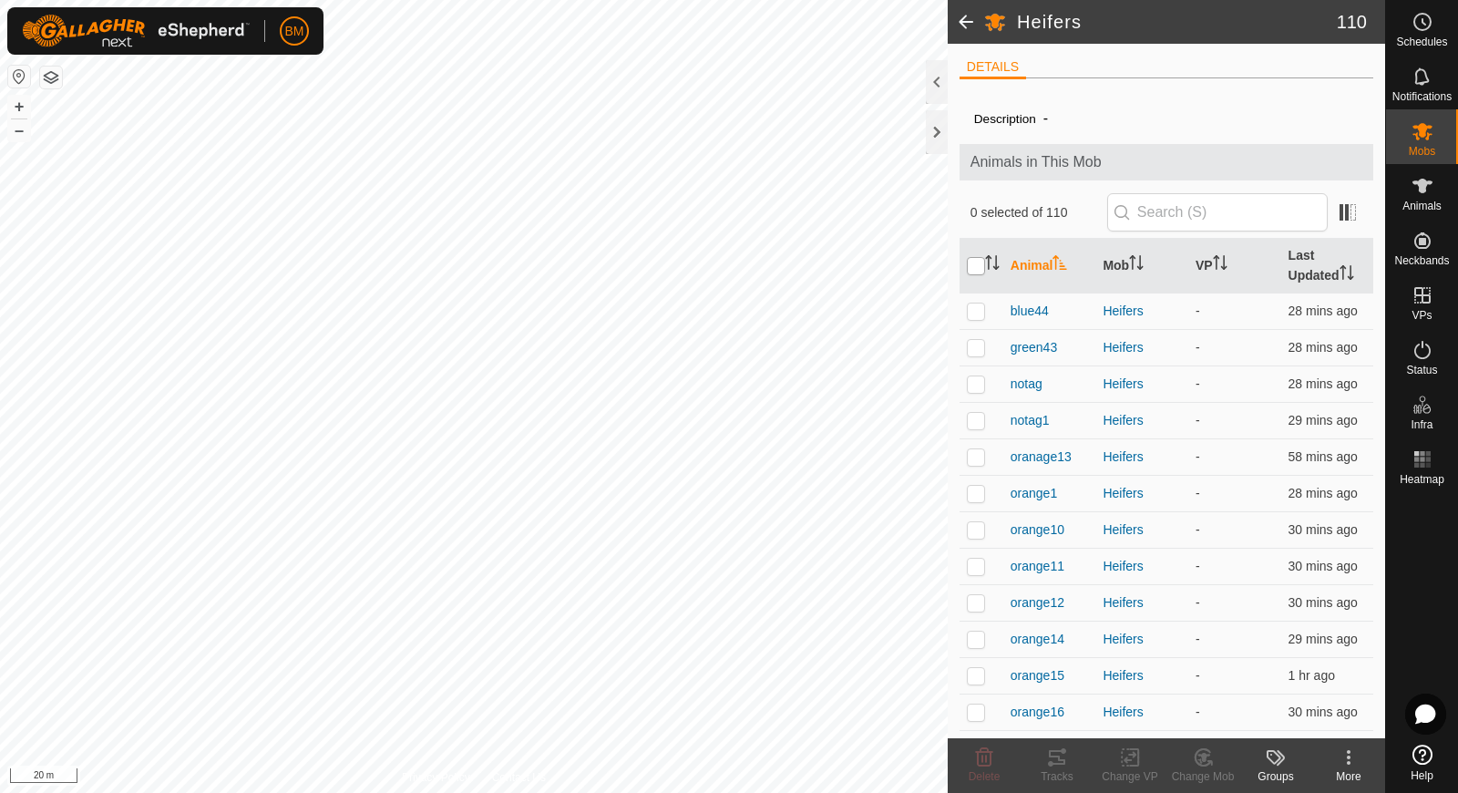
checkbox input "true"
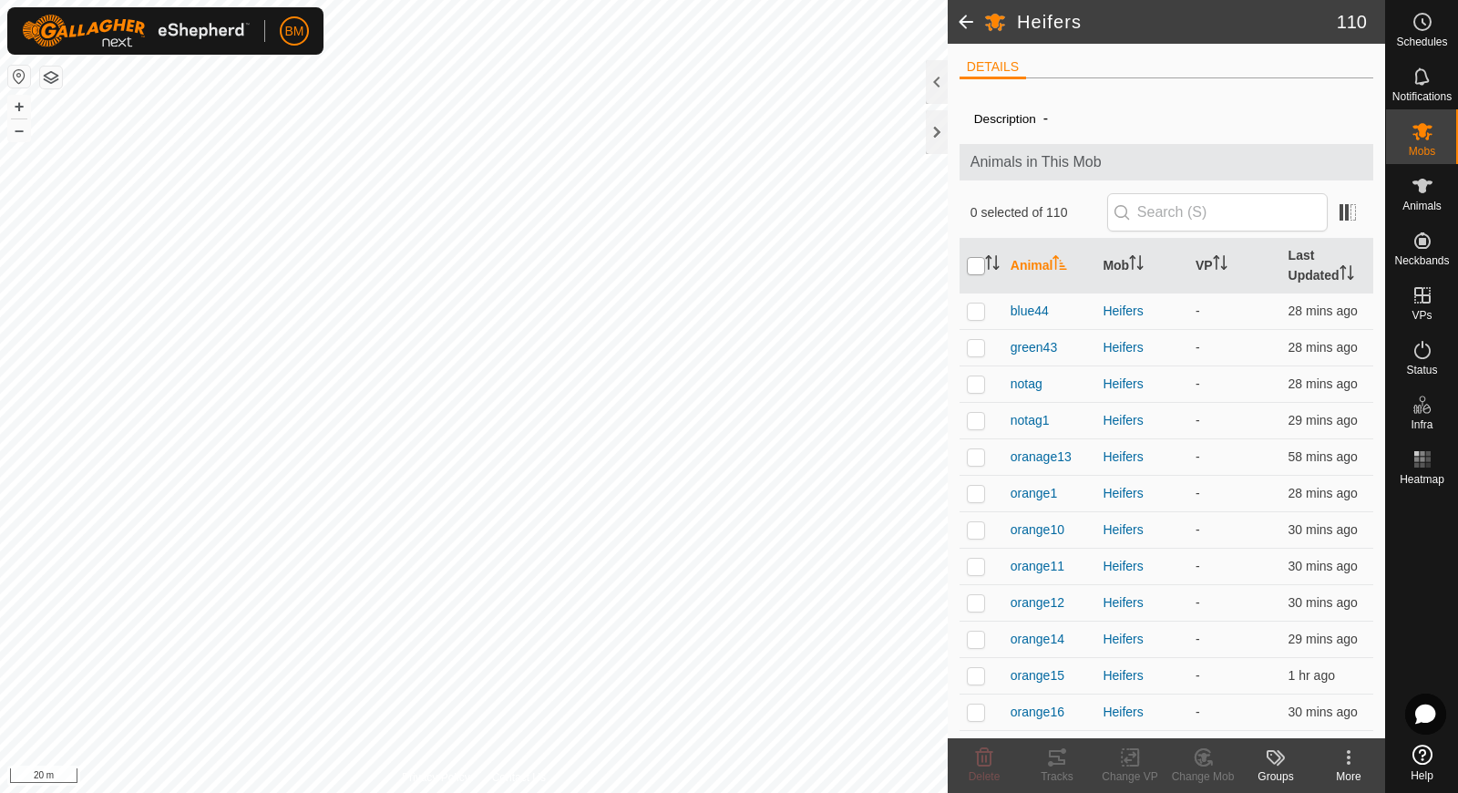
checkbox input "true"
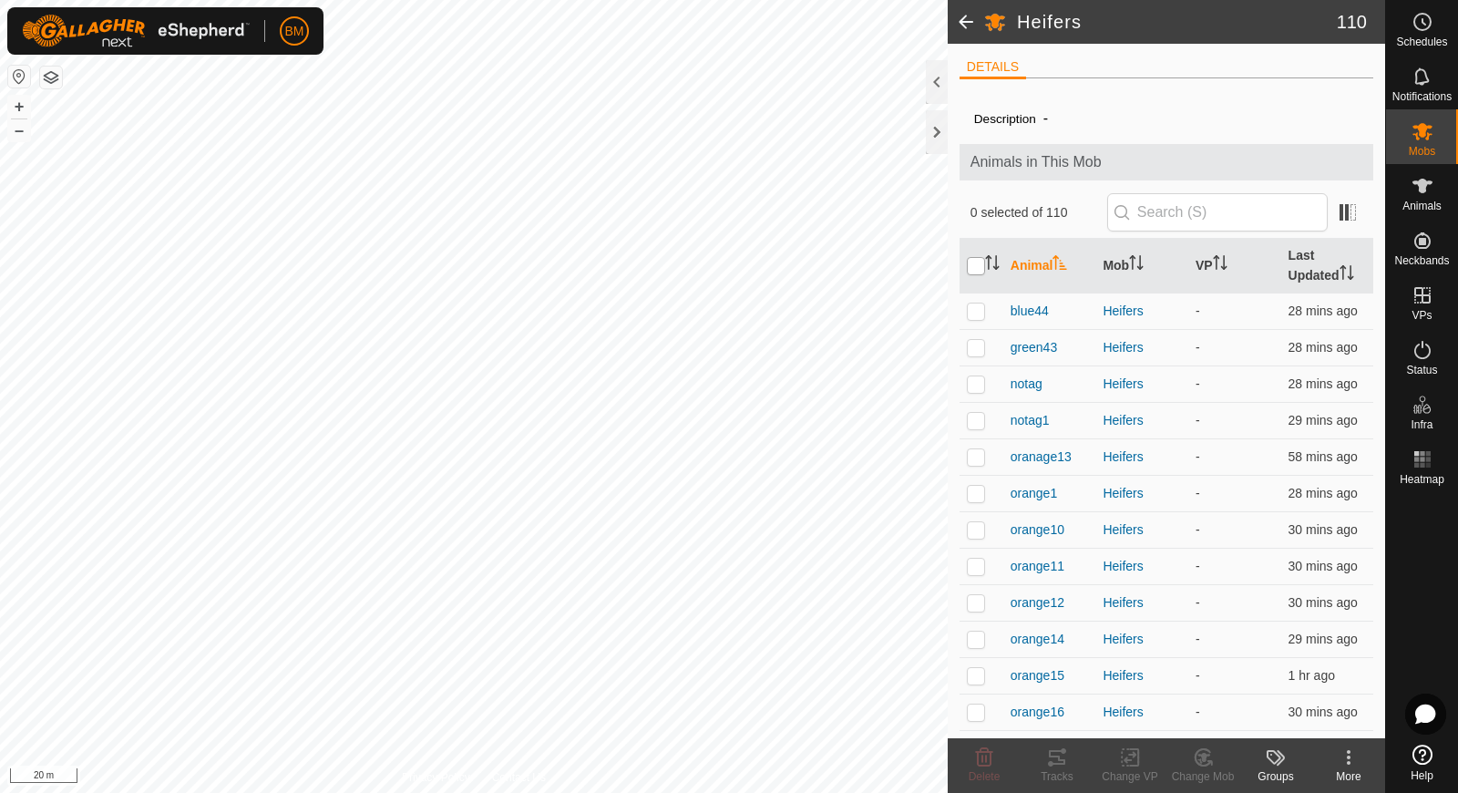
checkbox input "true"
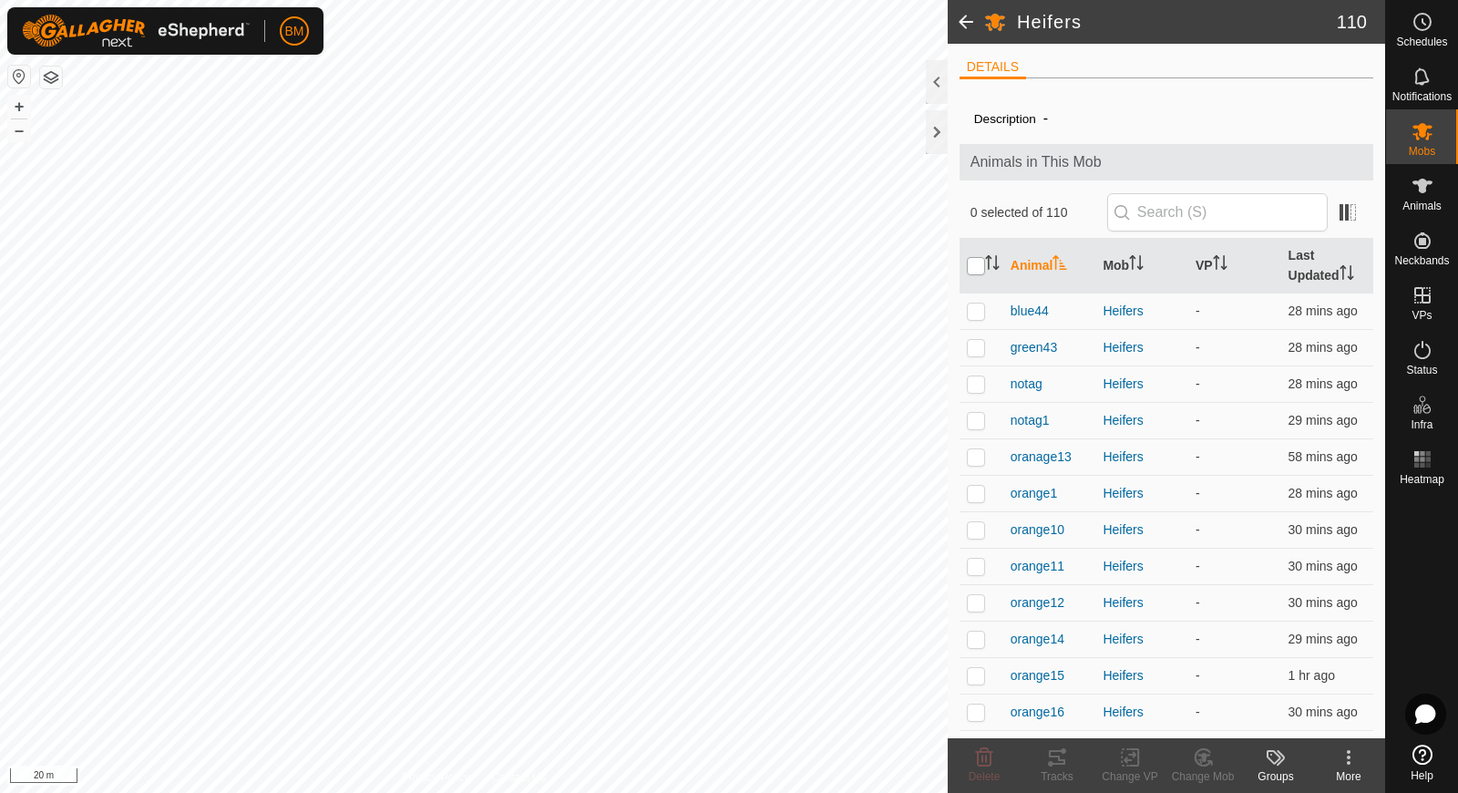
checkbox input "true"
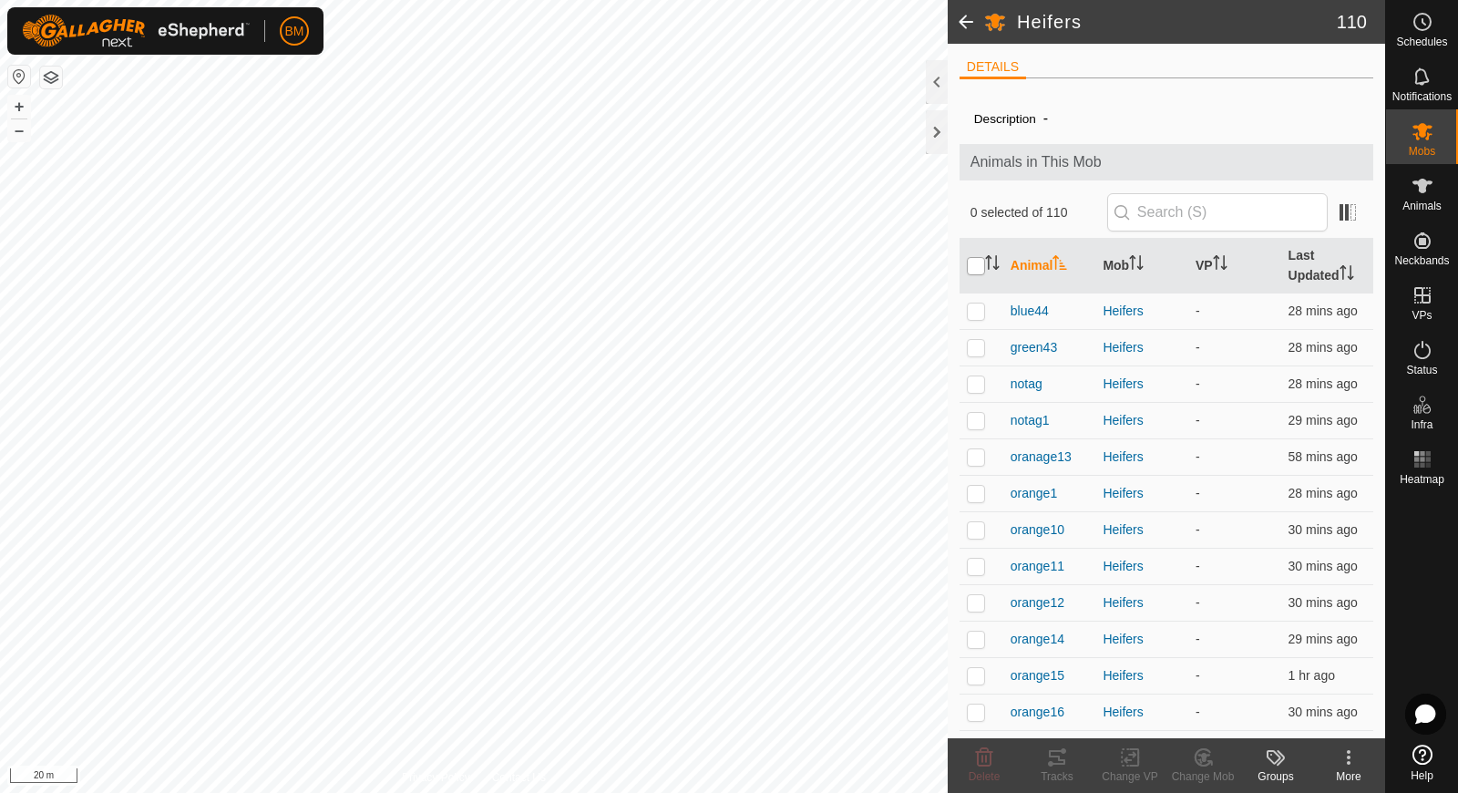
checkbox input "true"
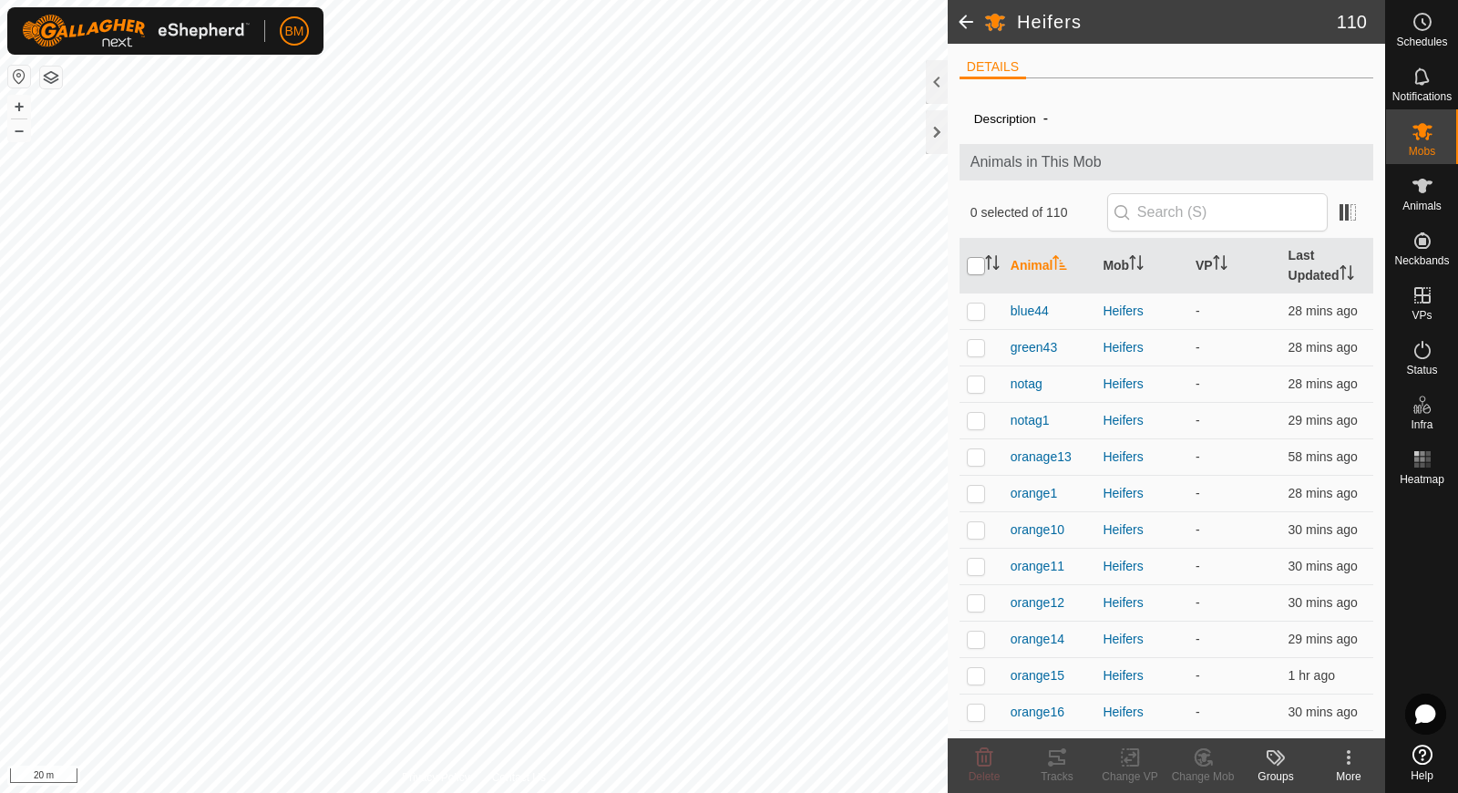
checkbox input "true"
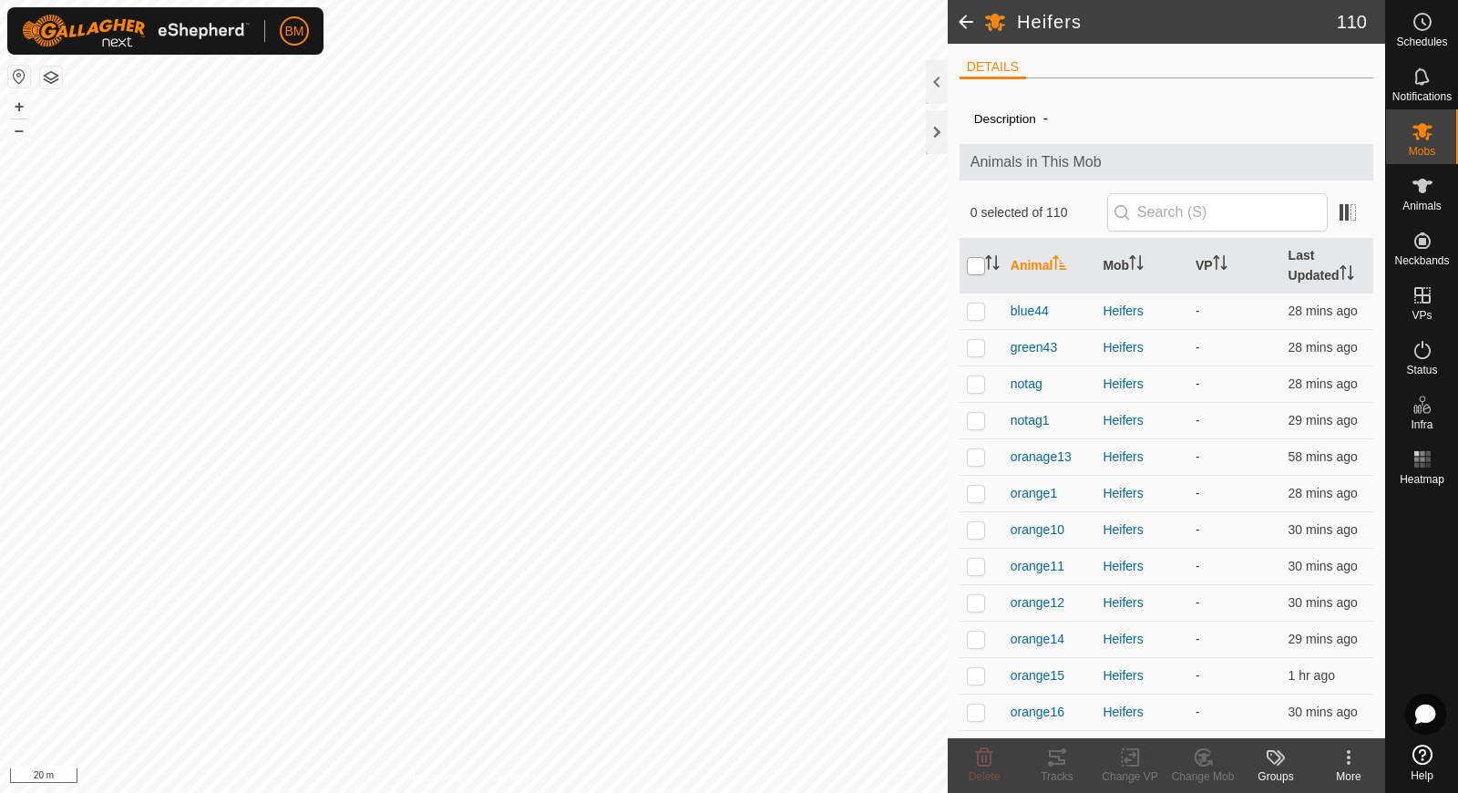
checkbox input "true"
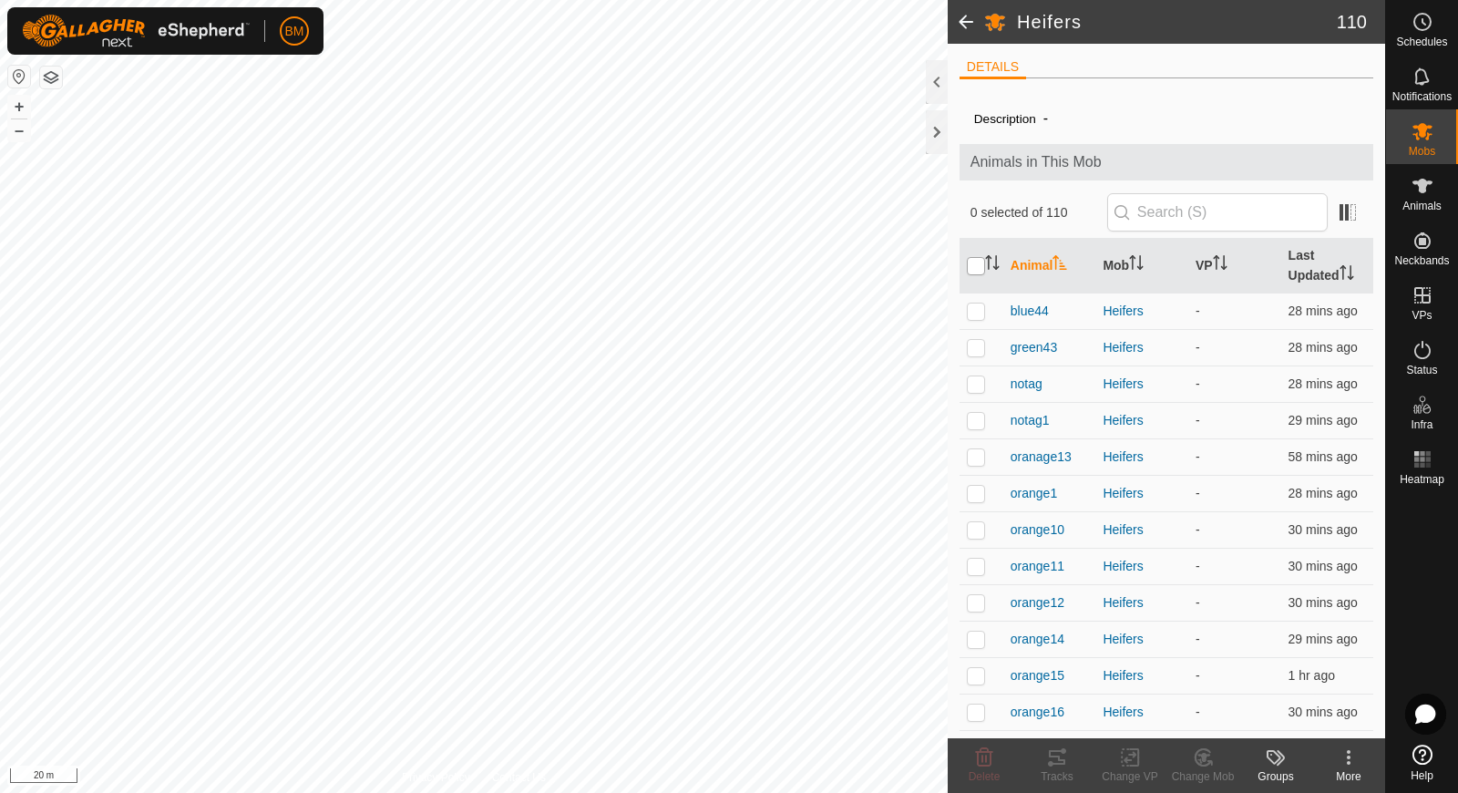
checkbox input "true"
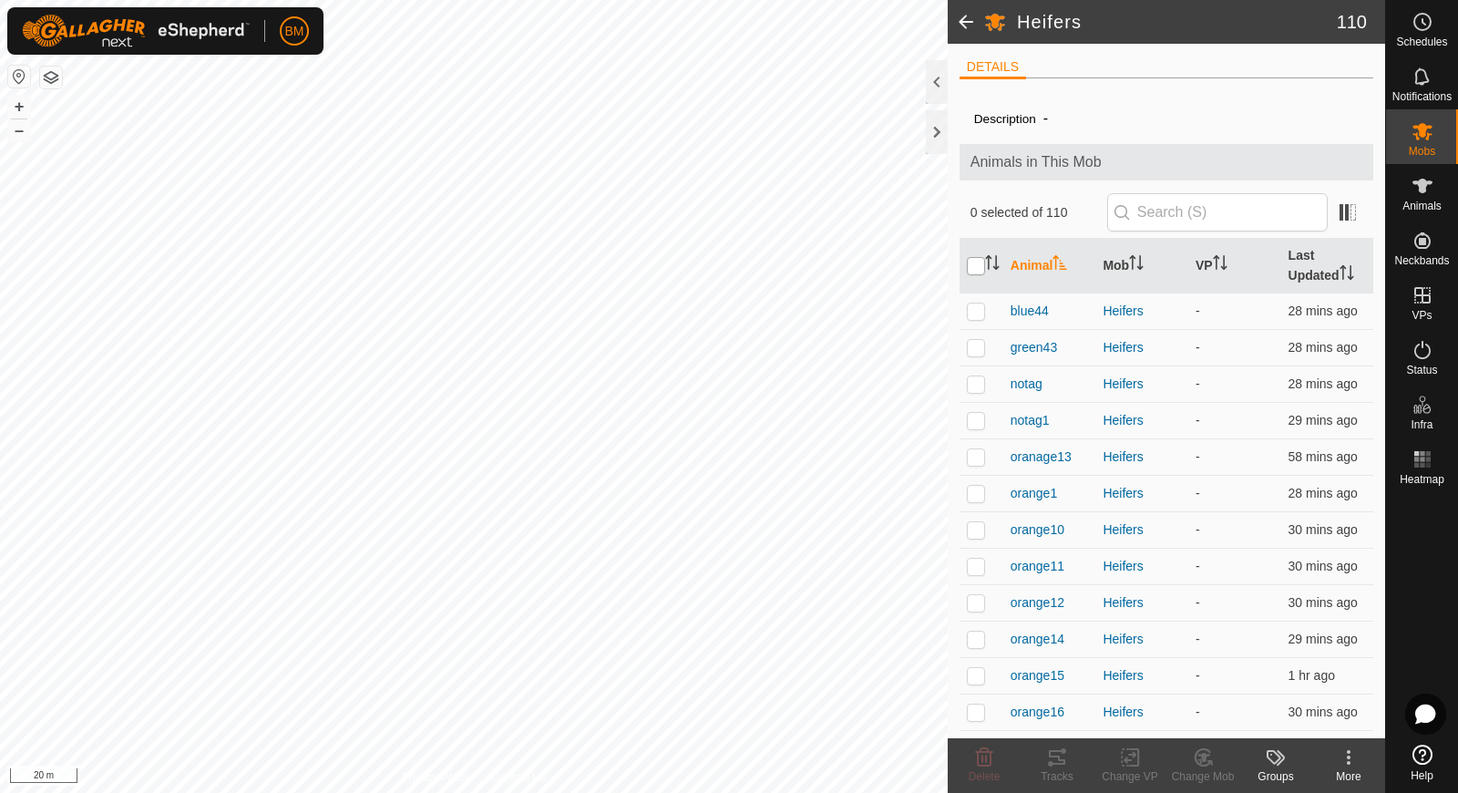
checkbox input "true"
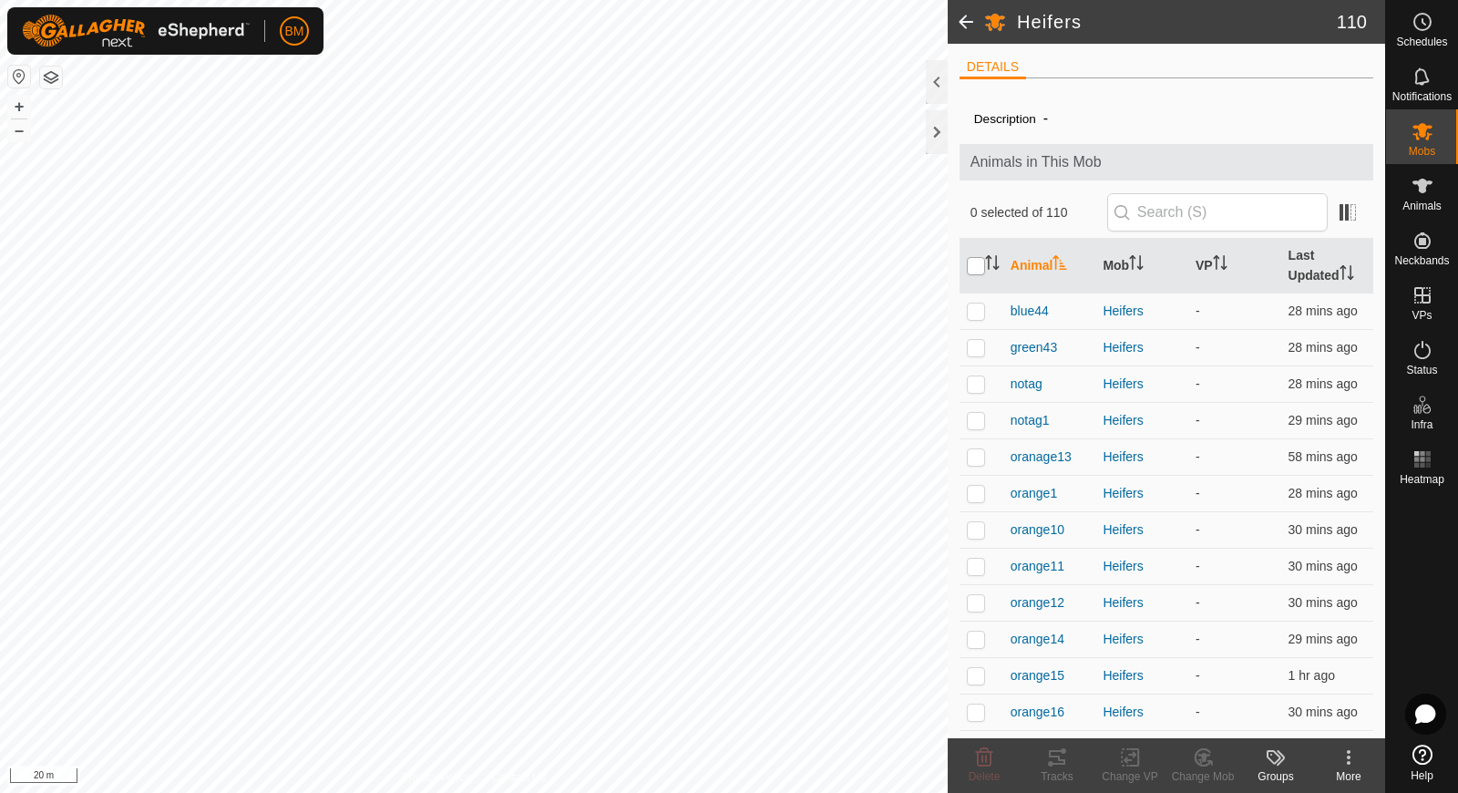
checkbox input "true"
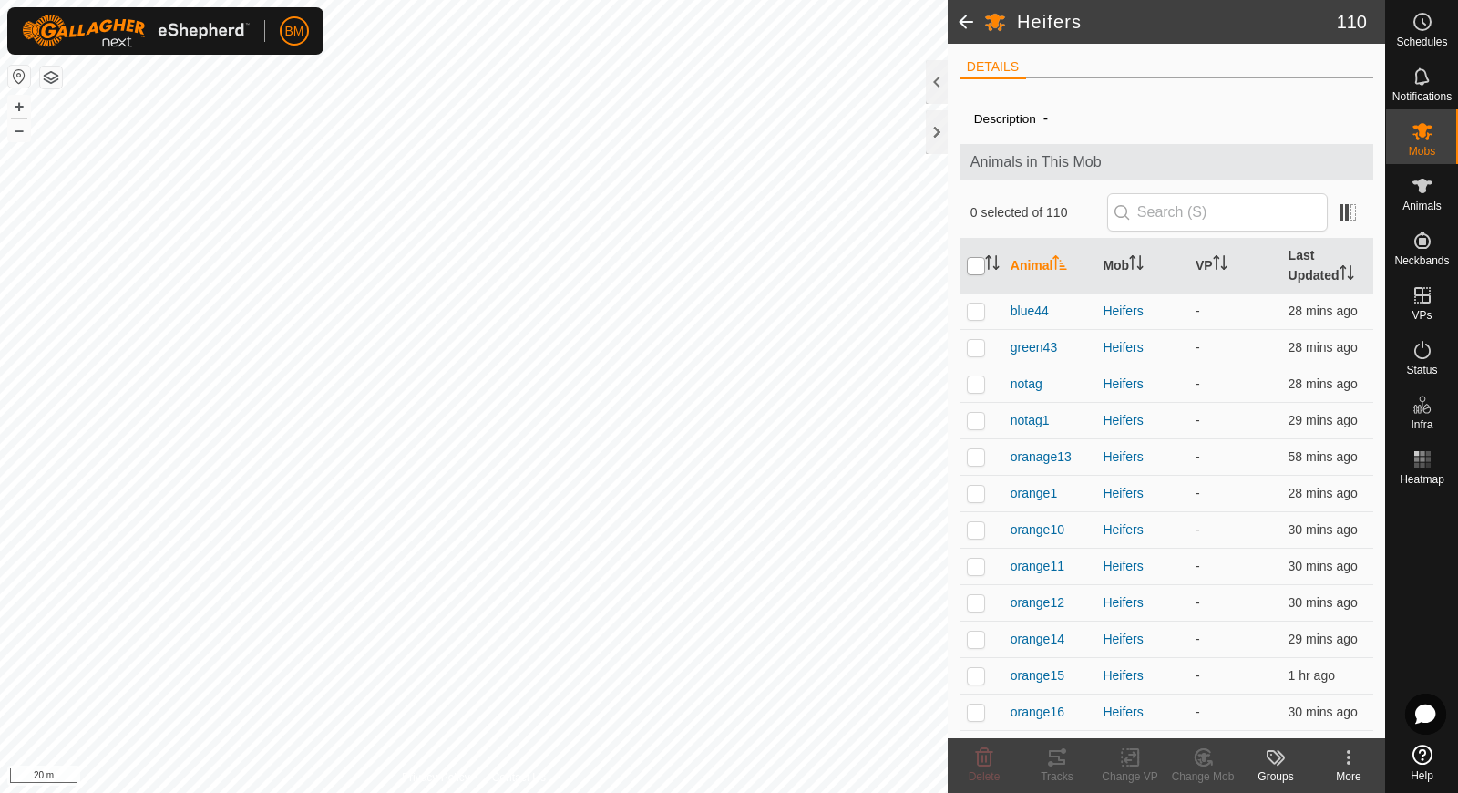
checkbox input "true"
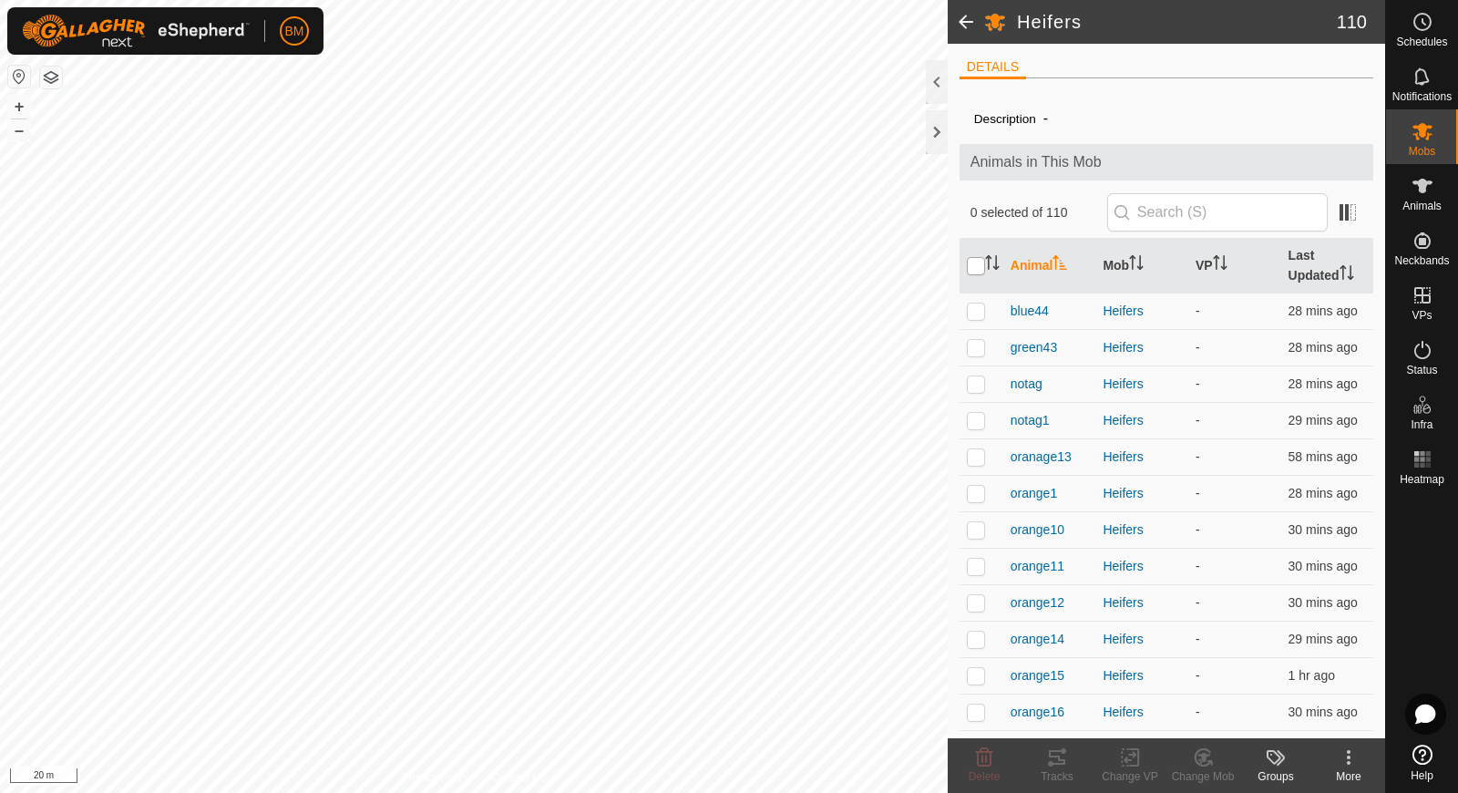
checkbox input "true"
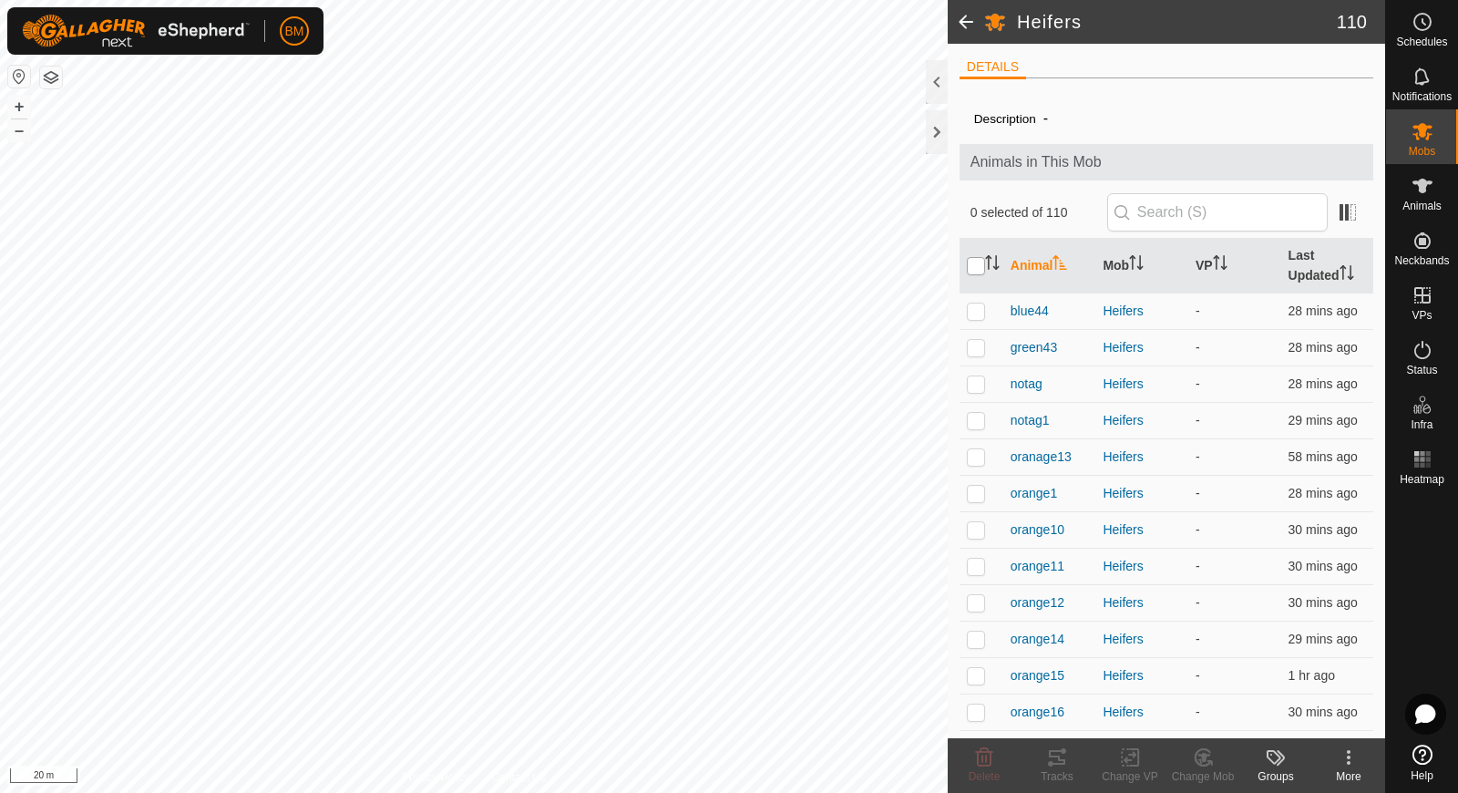
checkbox input "true"
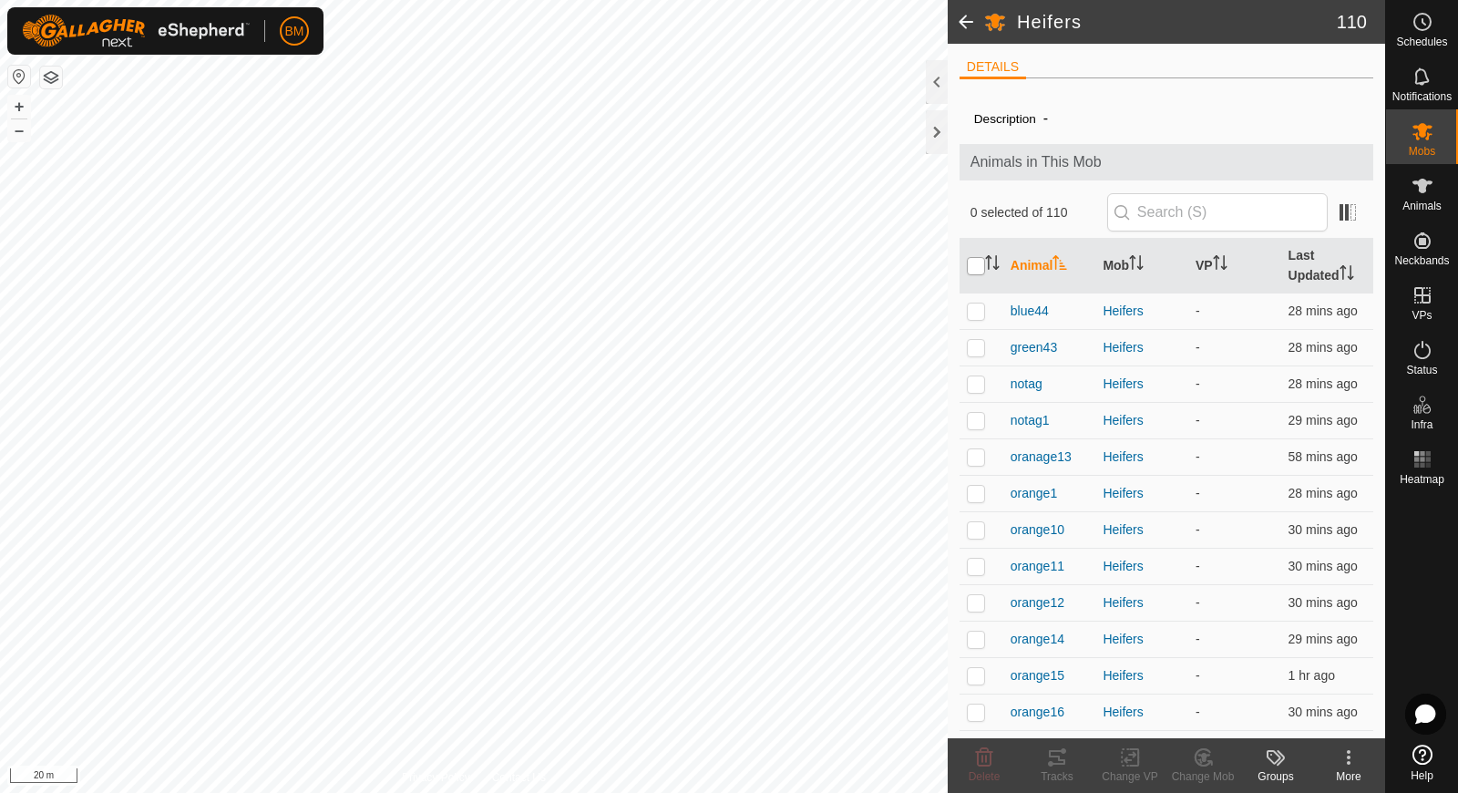
checkbox input "true"
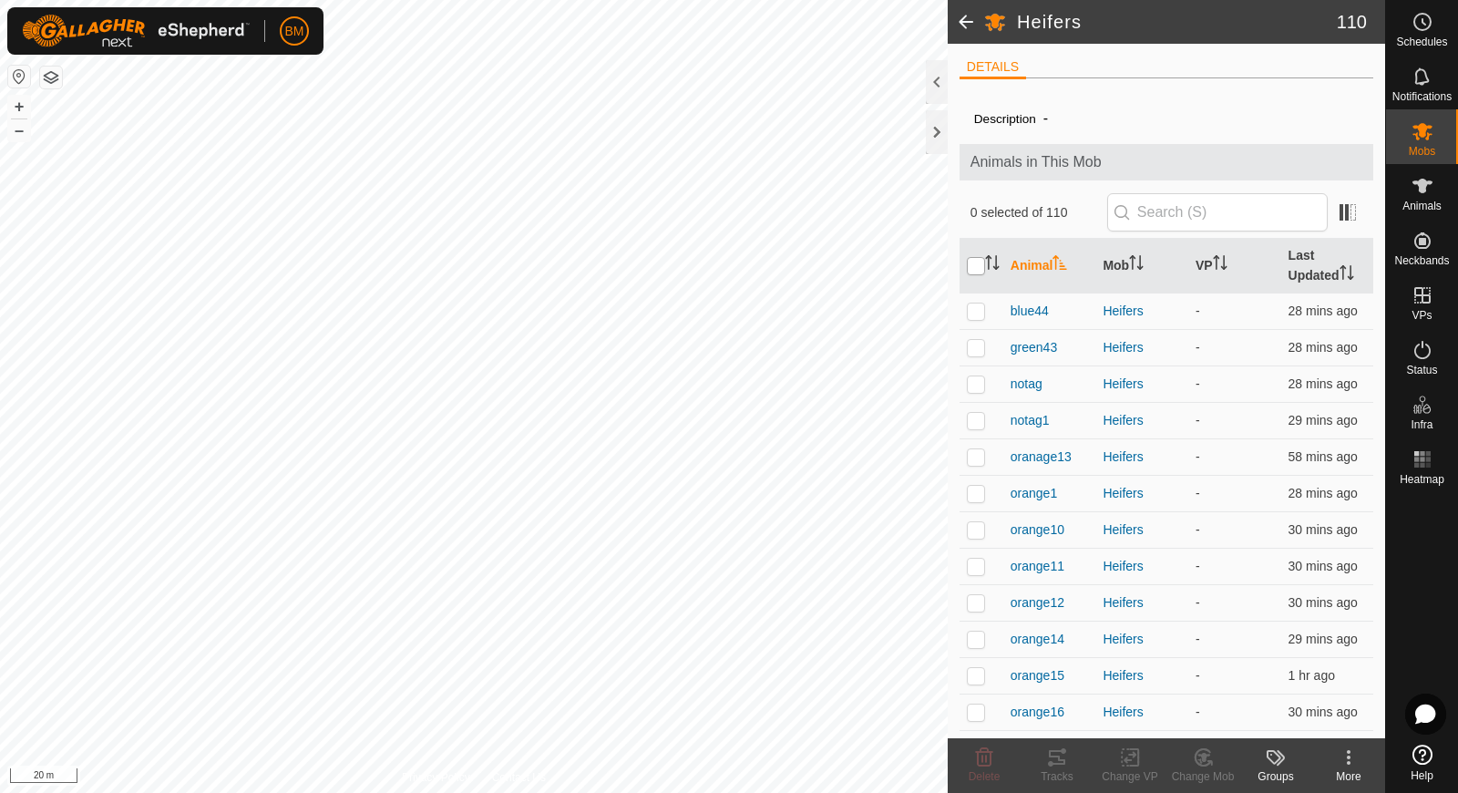
checkbox input "true"
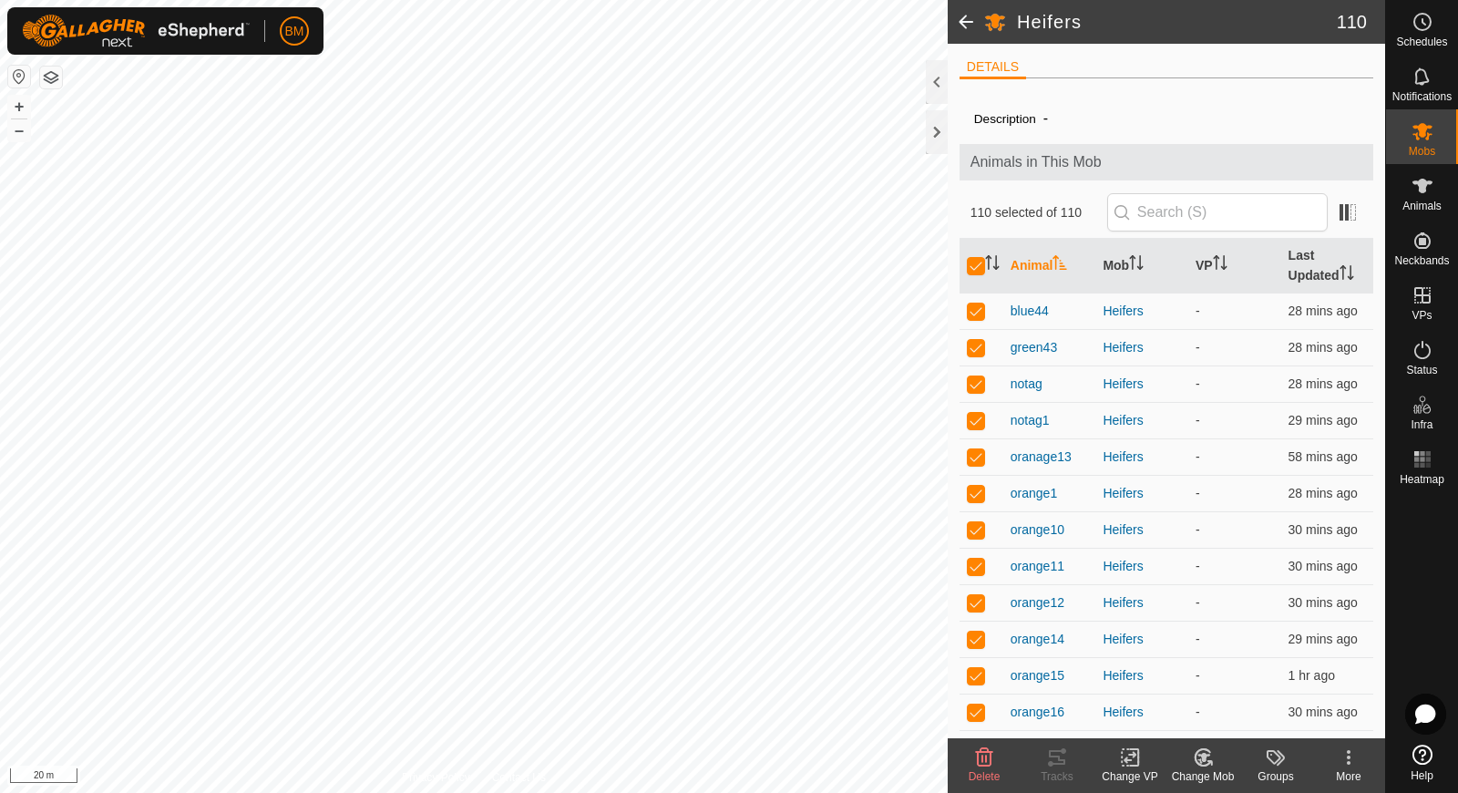
click at [1122, 763] on icon at bounding box center [1130, 757] width 23 height 22
click at [1143, 688] on link "Choose VP..." at bounding box center [1184, 679] width 180 height 36
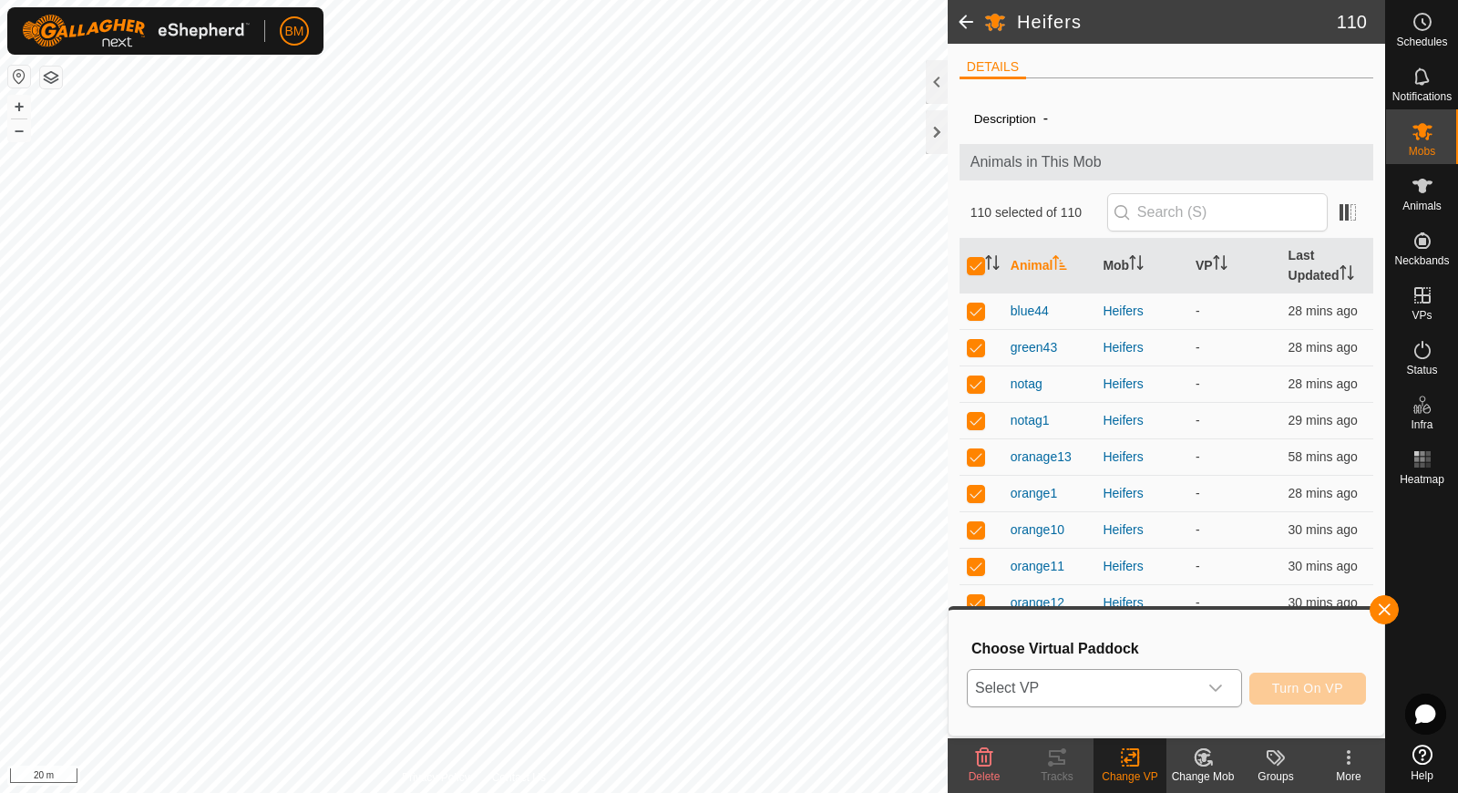
click at [1034, 698] on span "Select VP" at bounding box center [1083, 688] width 230 height 36
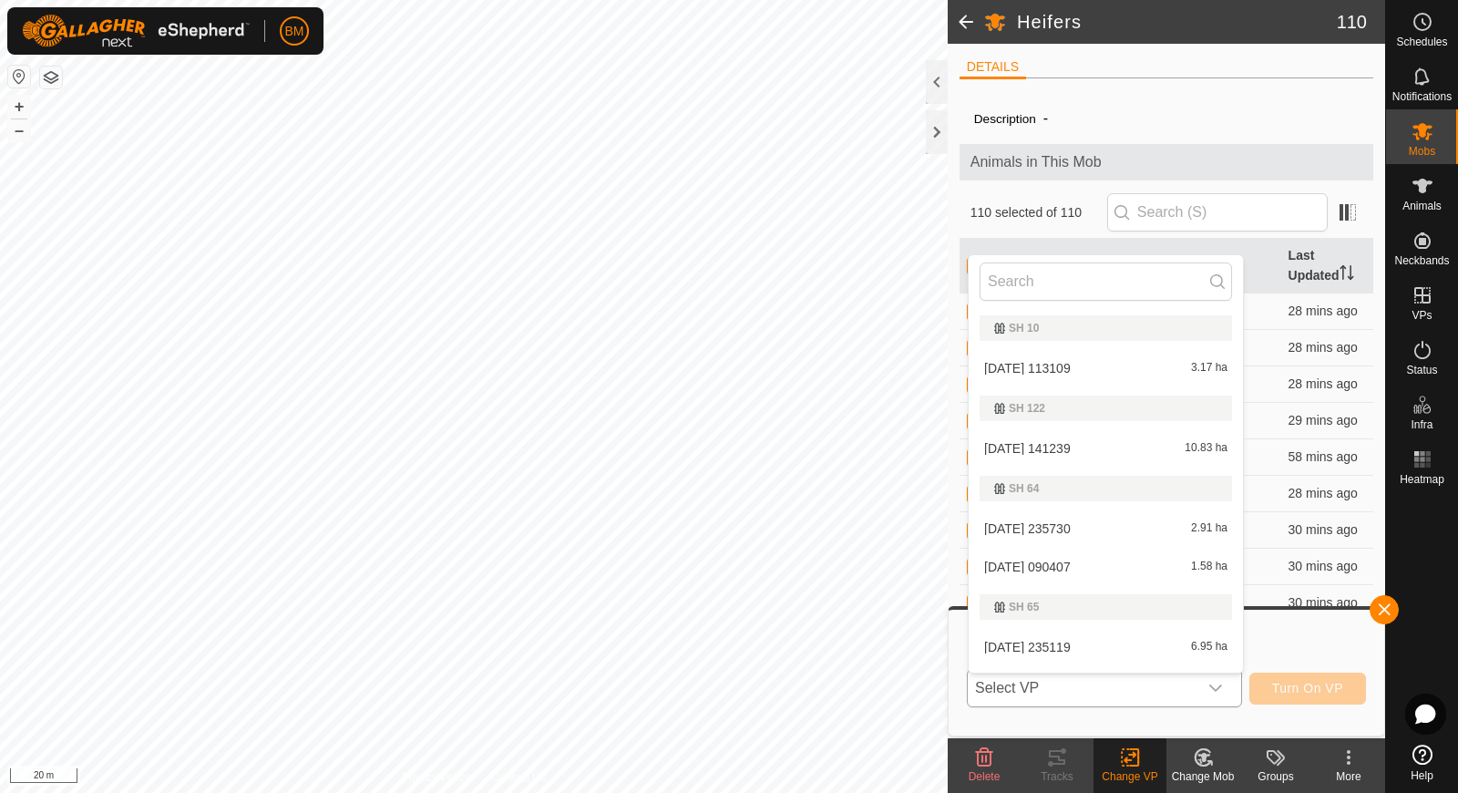
click at [1063, 359] on li "[DATE] 113109 3.17 ha" at bounding box center [1106, 368] width 274 height 36
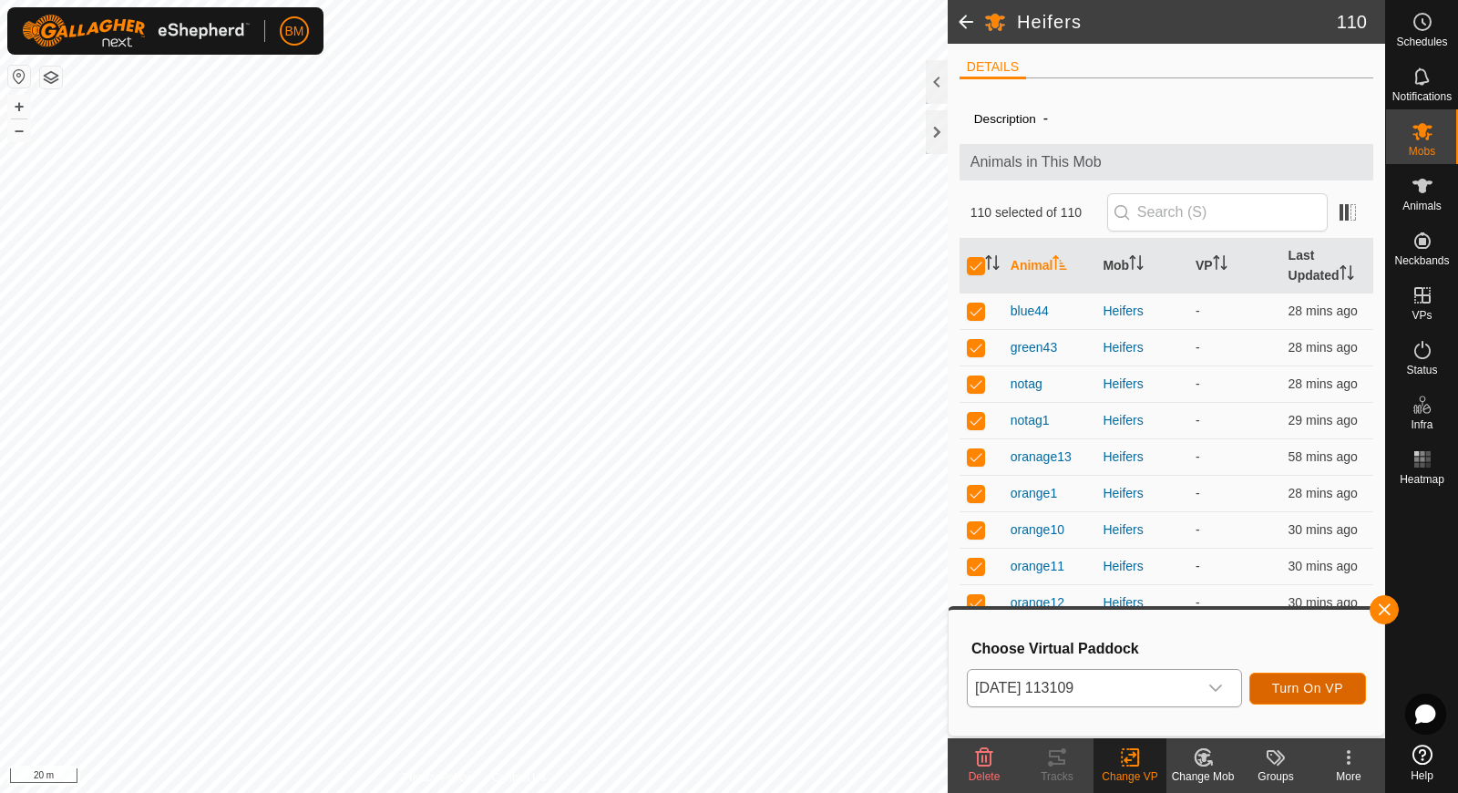
click at [1329, 690] on span "Turn On VP" at bounding box center [1307, 688] width 71 height 15
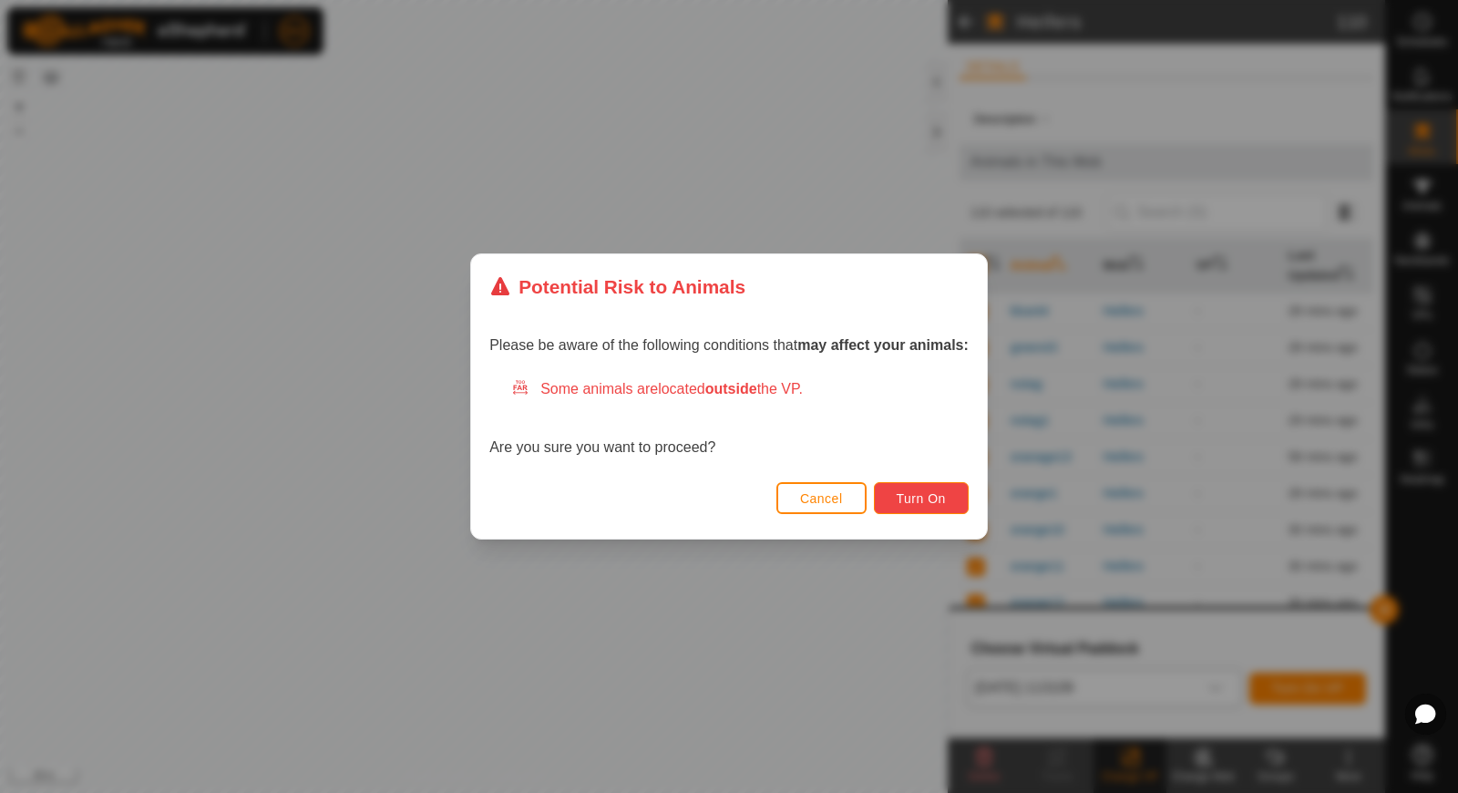
click at [933, 499] on span "Turn On" at bounding box center [921, 498] width 49 height 15
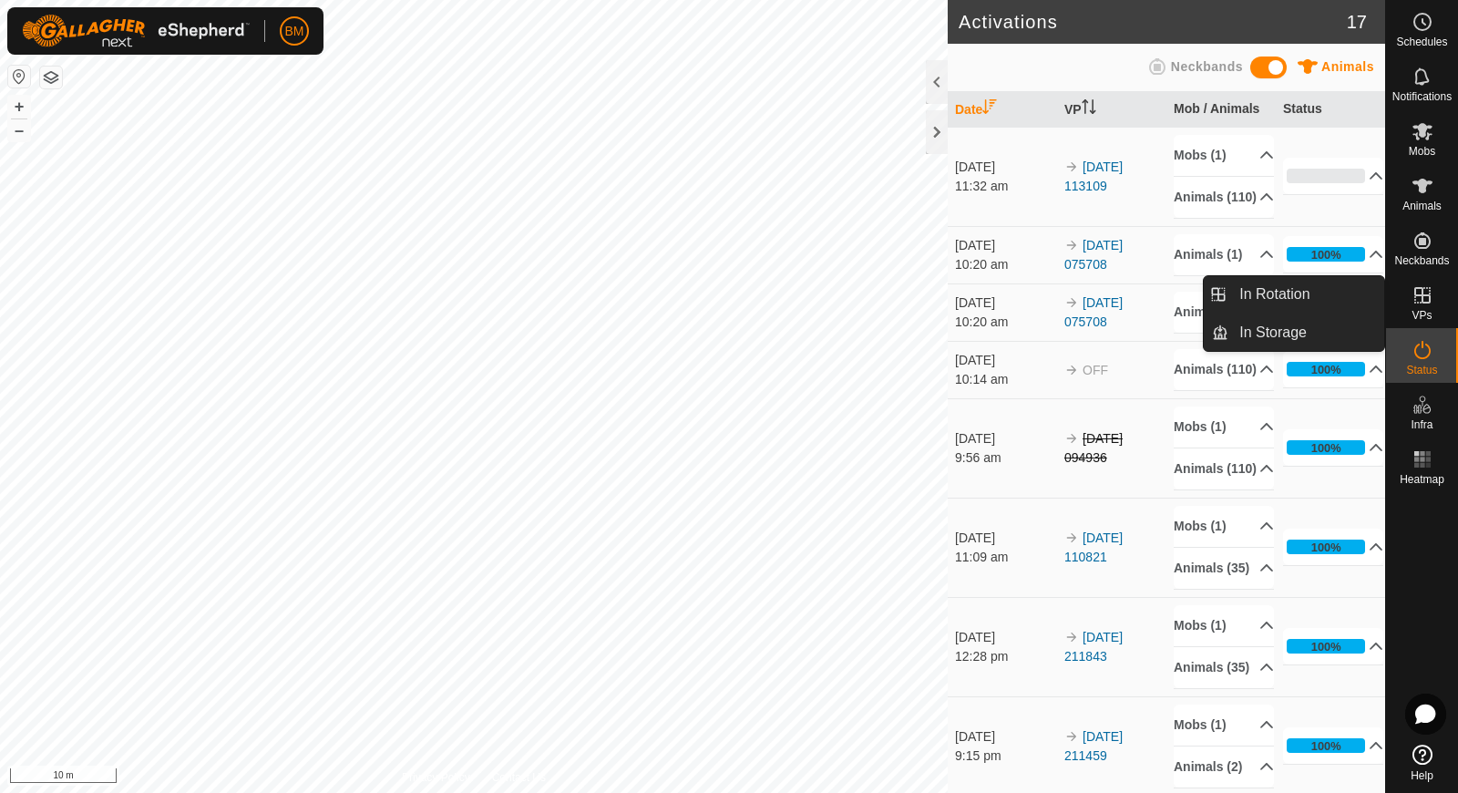
click at [1419, 301] on icon at bounding box center [1422, 295] width 22 height 22
click at [1369, 302] on link "In Rotation" at bounding box center [1306, 294] width 156 height 36
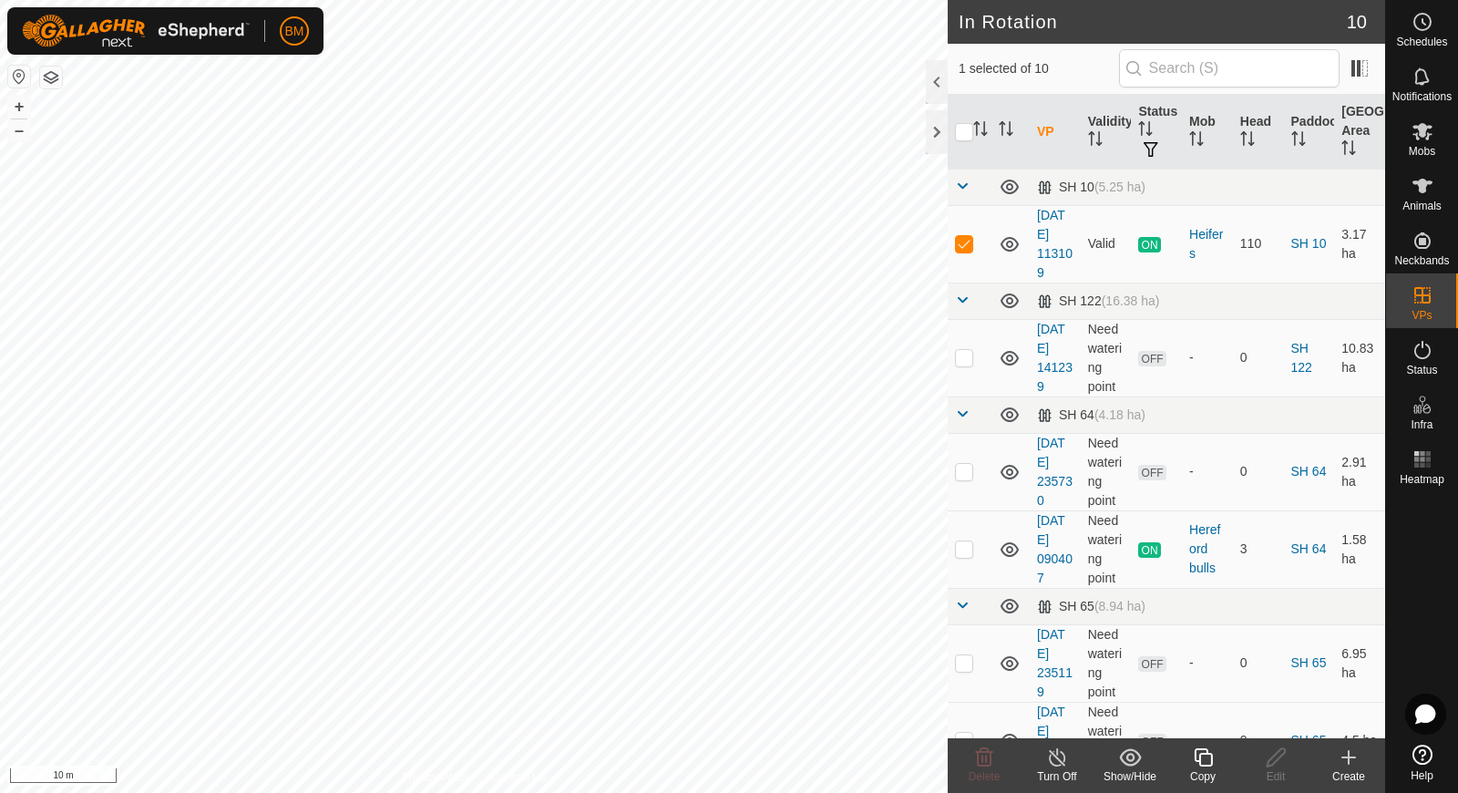
click at [1353, 747] on icon at bounding box center [1349, 757] width 22 height 22
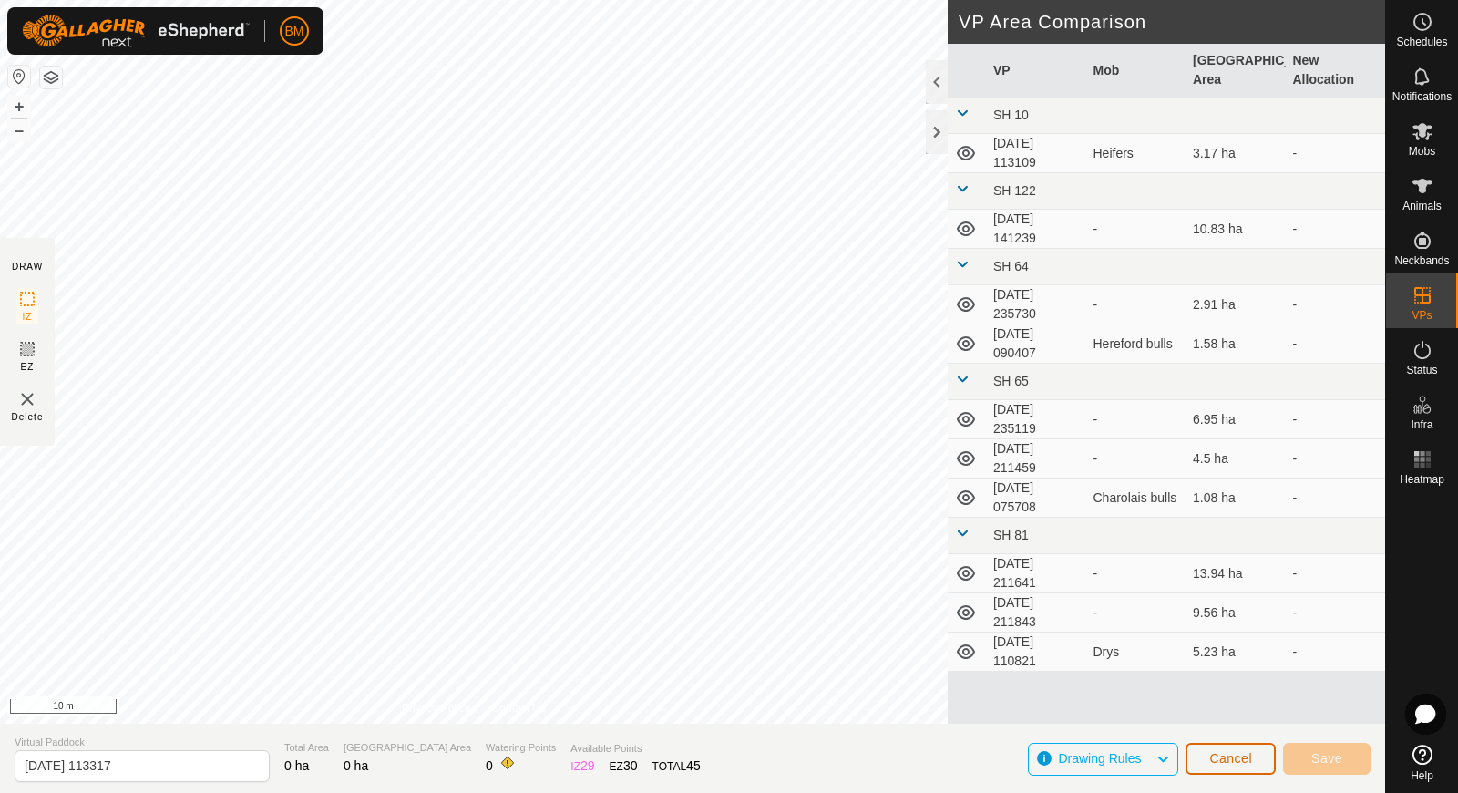
click at [1211, 763] on span "Cancel" at bounding box center [1230, 758] width 43 height 15
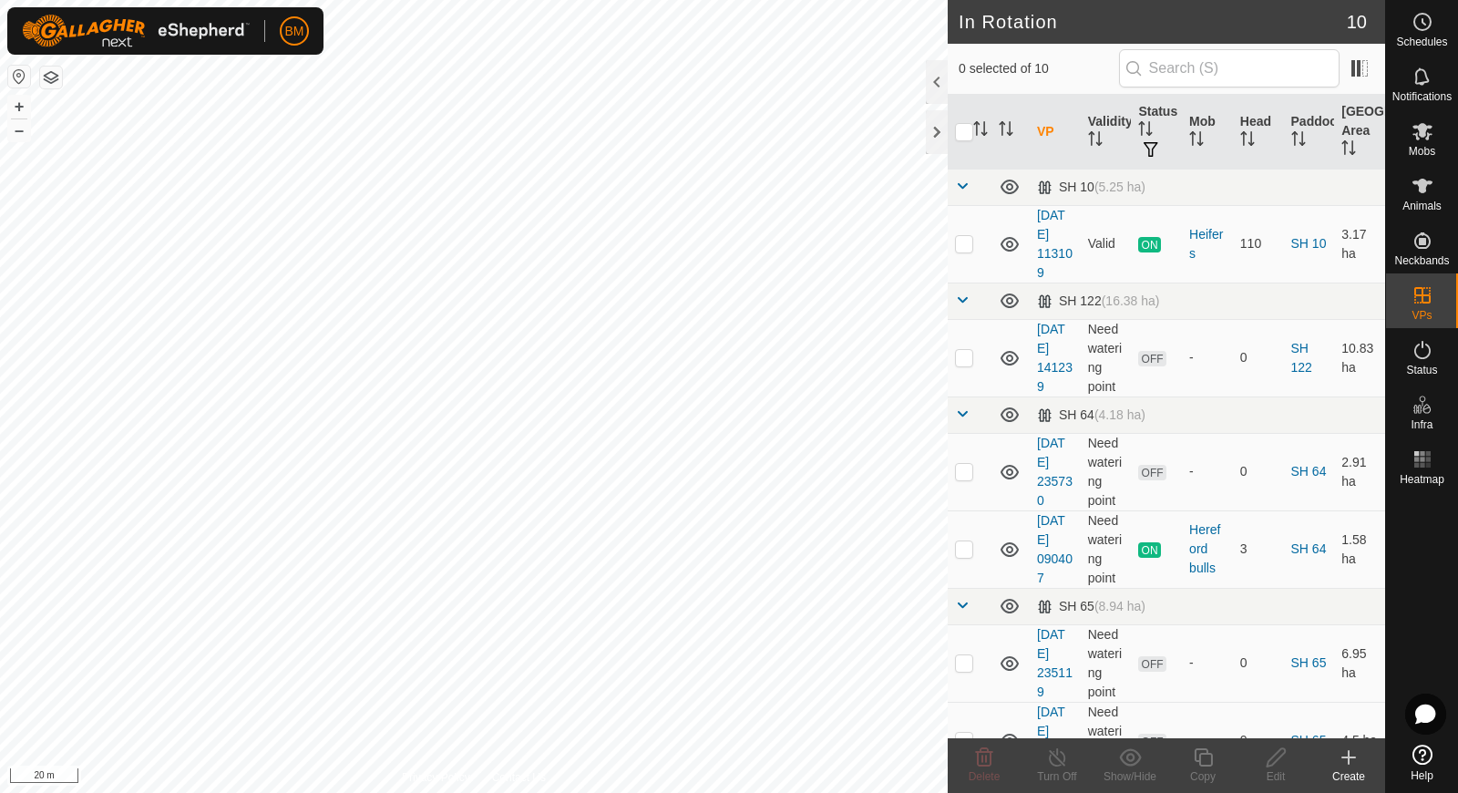
checkbox input "true"
click at [1055, 761] on icon at bounding box center [1057, 757] width 23 height 22
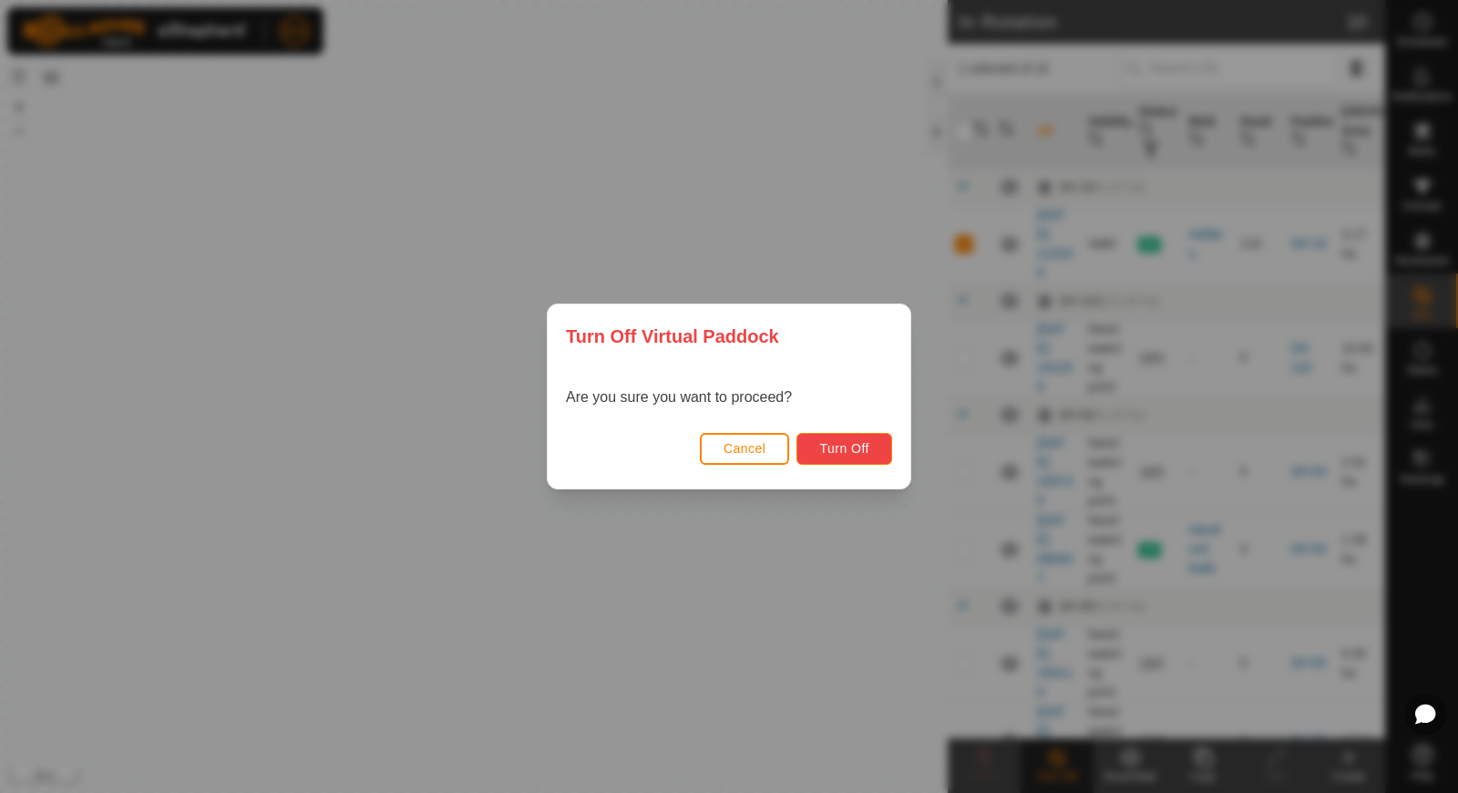
click at [854, 455] on span "Turn Off" at bounding box center [844, 448] width 50 height 15
